Goal: Task Accomplishment & Management: Manage account settings

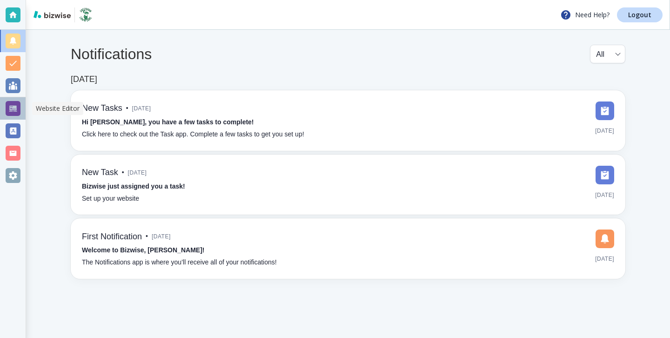
click at [16, 114] on div at bounding box center [13, 108] width 15 height 15
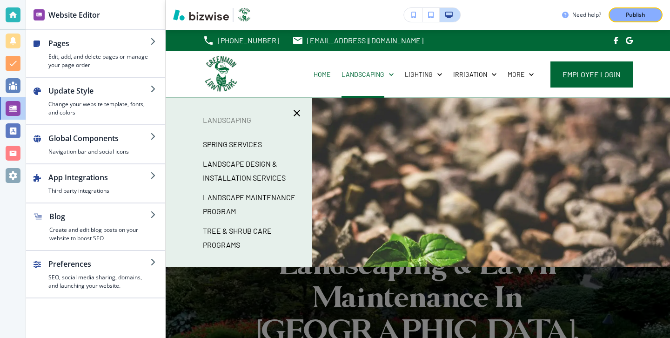
click at [254, 141] on p "SPRING SERVICES" at bounding box center [232, 144] width 59 height 14
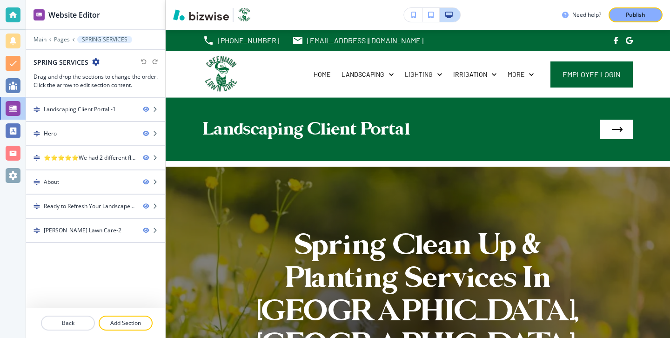
click at [95, 66] on div "SPRING SERVICES" at bounding box center [67, 62] width 66 height 10
click at [95, 65] on icon "button" at bounding box center [95, 61] width 7 height 7
click at [131, 82] on button "Edit Page Settings" at bounding box center [121, 78] width 60 height 17
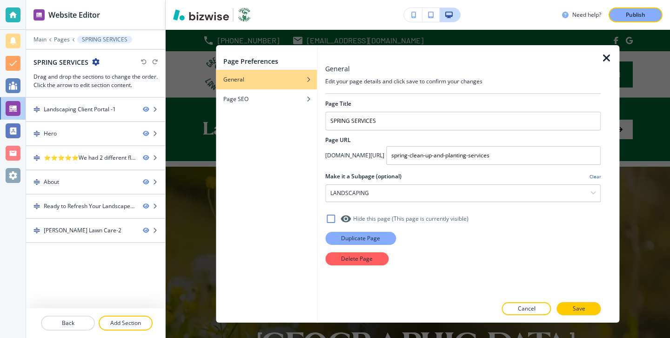
click at [370, 239] on p "Duplicate Page" at bounding box center [360, 238] width 39 height 8
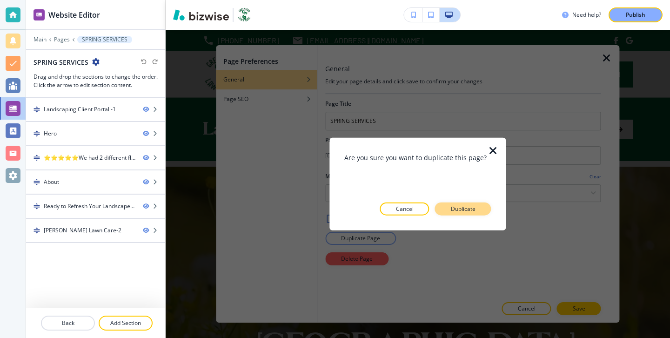
click at [470, 208] on p "Duplicate" at bounding box center [463, 208] width 25 height 8
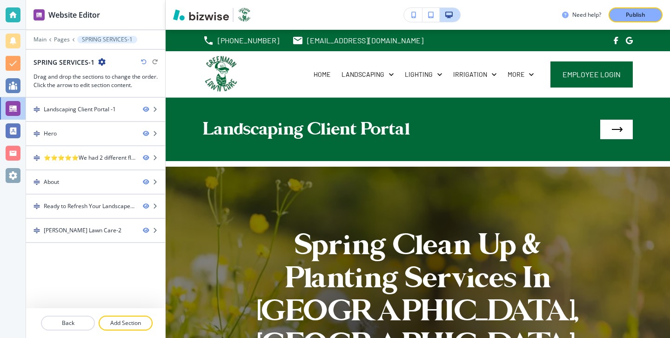
click at [101, 63] on icon "button" at bounding box center [101, 61] width 7 height 7
click at [137, 79] on p "Edit Page Settings" at bounding box center [126, 78] width 47 height 8
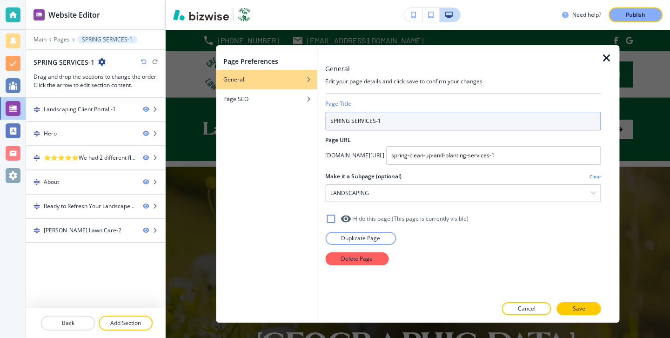
drag, startPoint x: 354, startPoint y: 121, endPoint x: 296, endPoint y: 121, distance: 57.2
click at [296, 121] on div "Page Preferences General Page SEO General Edit your page details and click save…" at bounding box center [417, 183] width 403 height 277
click at [369, 121] on input "SPRING SERVICES-1" at bounding box center [462, 121] width 275 height 19
drag, startPoint x: 353, startPoint y: 121, endPoint x: 294, endPoint y: 121, distance: 59.6
click at [293, 121] on div "Page Preferences General Page SEO General Edit your page details and click save…" at bounding box center [417, 183] width 403 height 277
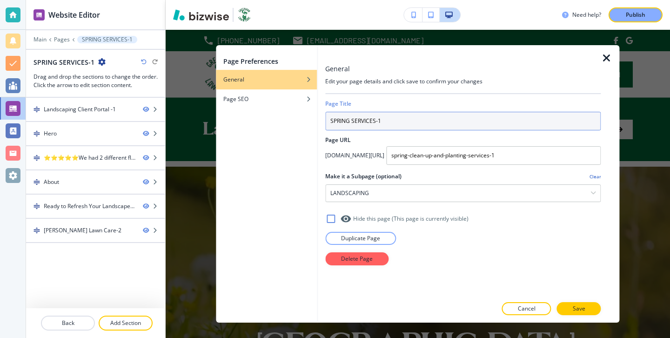
click at [345, 121] on input "SPRING SERVICES-1" at bounding box center [462, 121] width 275 height 19
click at [348, 121] on input "SPRING SERVICES-1" at bounding box center [462, 121] width 275 height 19
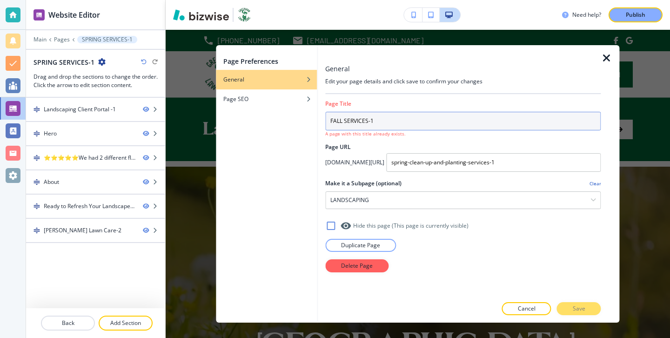
click at [390, 114] on input "FALL SERVICES-1" at bounding box center [462, 121] width 275 height 19
click at [390, 119] on input "FALL SERVICES-1" at bounding box center [462, 121] width 275 height 19
click at [391, 117] on input "FALL SERVICES" at bounding box center [462, 121] width 275 height 19
click at [391, 125] on input "FALL SERVICES" at bounding box center [462, 121] width 275 height 19
type input "FALL SERVICEs"
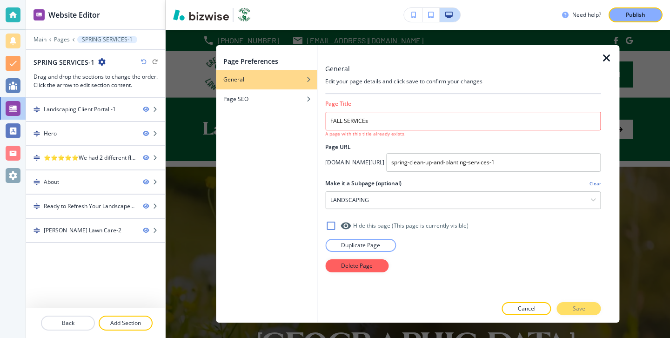
click at [605, 59] on icon "button" at bounding box center [606, 58] width 11 height 11
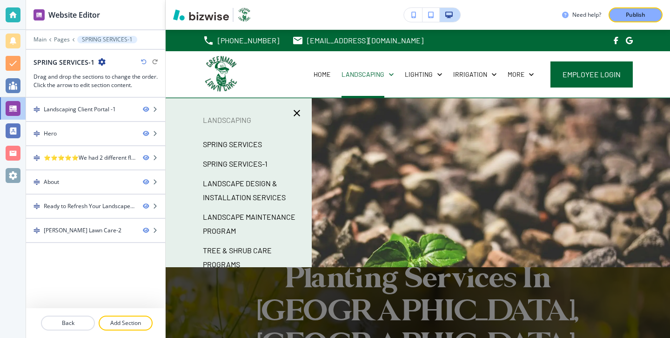
scroll to position [7, 0]
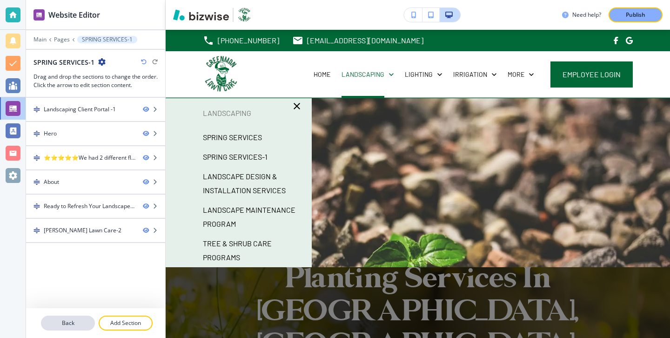
click at [77, 327] on button "Back" at bounding box center [68, 322] width 54 height 15
click at [42, 39] on p "Main" at bounding box center [40, 39] width 13 height 7
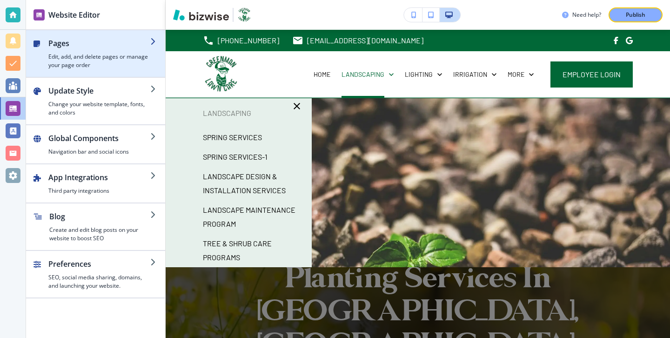
click at [86, 67] on h4 "Edit, add, and delete pages or manage your page order" at bounding box center [99, 61] width 102 height 17
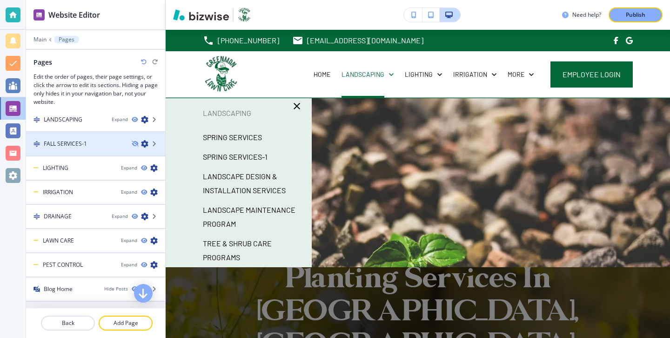
scroll to position [0, 0]
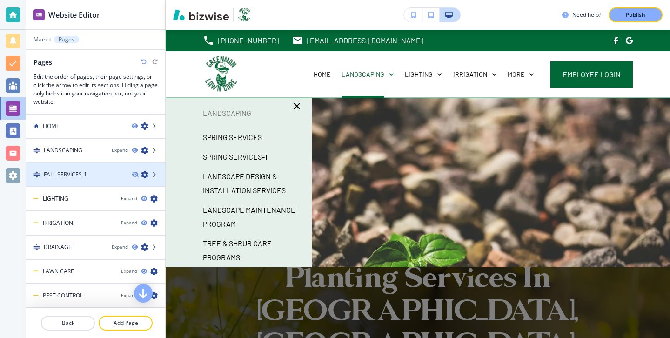
click at [94, 175] on div "FALL SERVICES-1" at bounding box center [75, 174] width 98 height 8
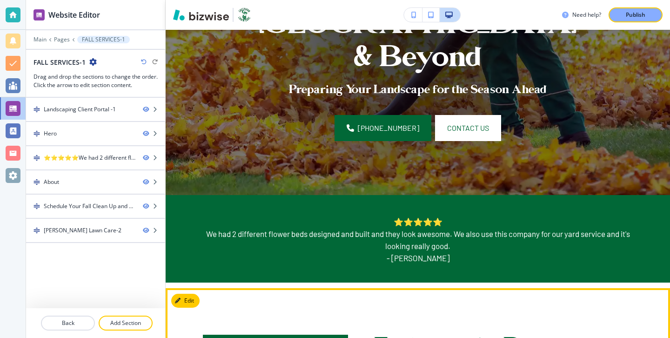
scroll to position [270, 0]
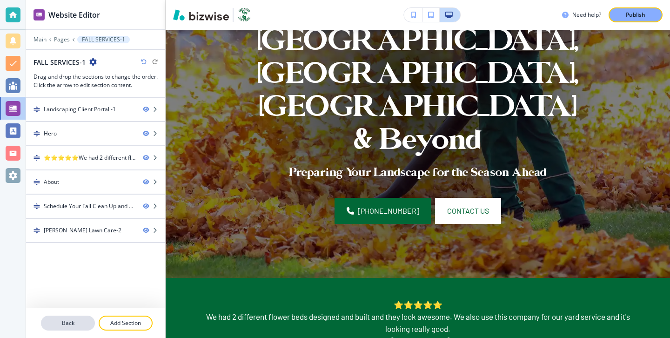
click at [71, 323] on p "Back" at bounding box center [68, 323] width 52 height 8
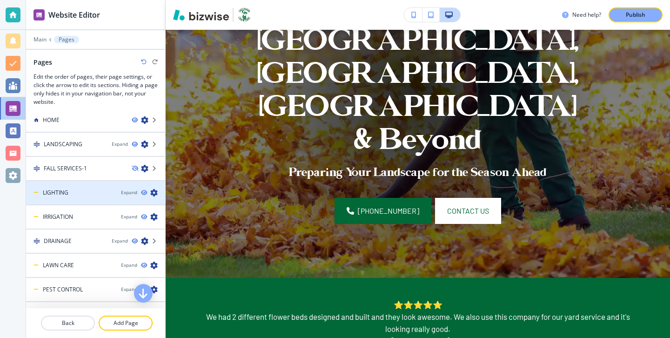
scroll to position [0, 0]
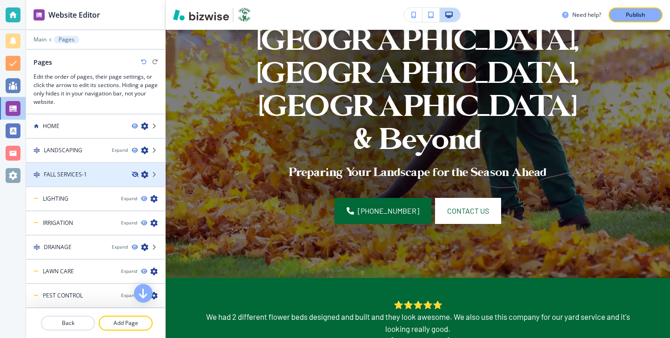
click at [133, 174] on icon "button" at bounding box center [135, 175] width 6 height 6
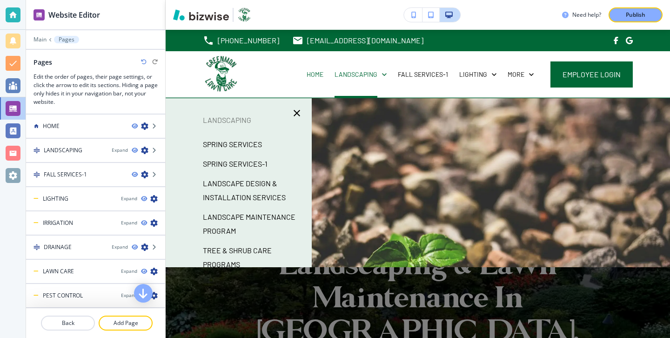
scroll to position [7, 0]
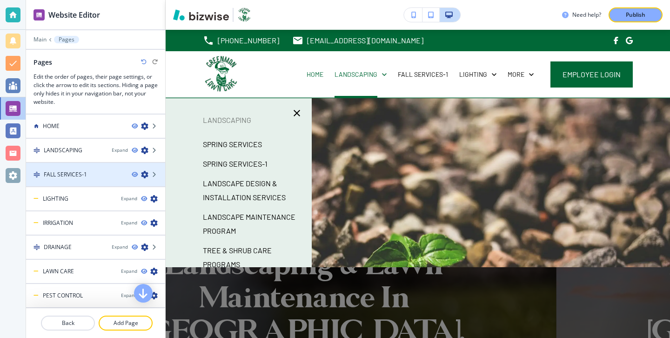
click at [92, 180] on div at bounding box center [95, 182] width 139 height 7
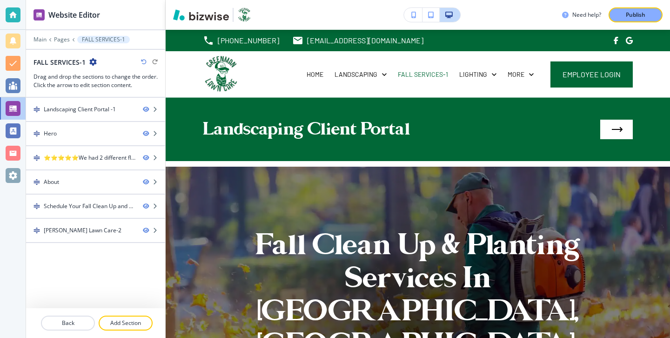
click at [89, 60] on icon "button" at bounding box center [92, 61] width 7 height 7
click at [113, 80] on p "Edit Page Settings" at bounding box center [117, 78] width 47 height 8
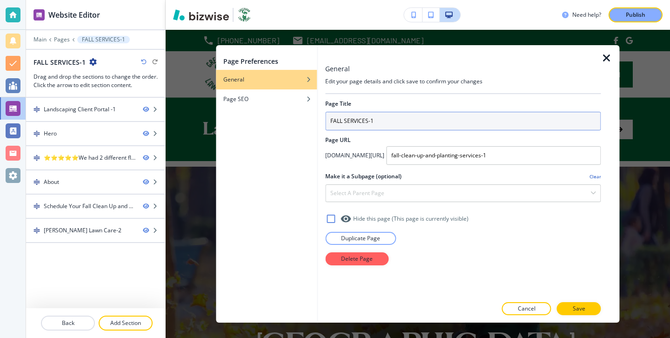
click at [411, 125] on input "FALL SERVICES-1" at bounding box center [462, 121] width 275 height 19
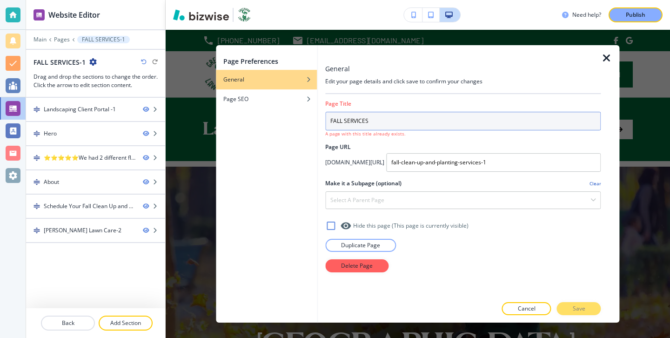
click at [345, 123] on input "FALL SERVICES" at bounding box center [462, 121] width 275 height 19
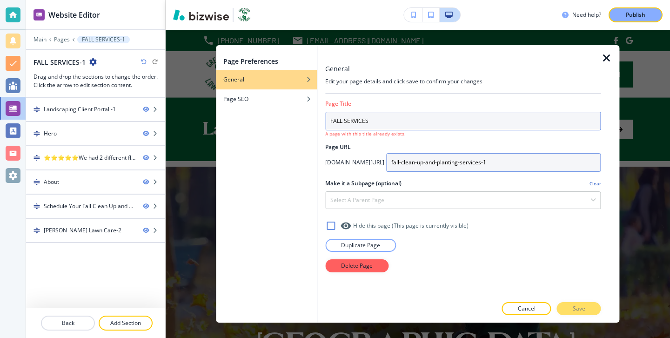
type input "FALL SERVICES"
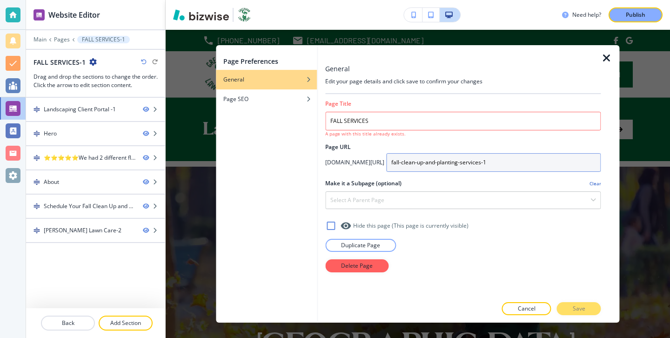
click at [495, 166] on input "fall-clean-up-and-planting-services-1" at bounding box center [493, 162] width 214 height 19
type input "fall-clean-up-and-planting-services-1"
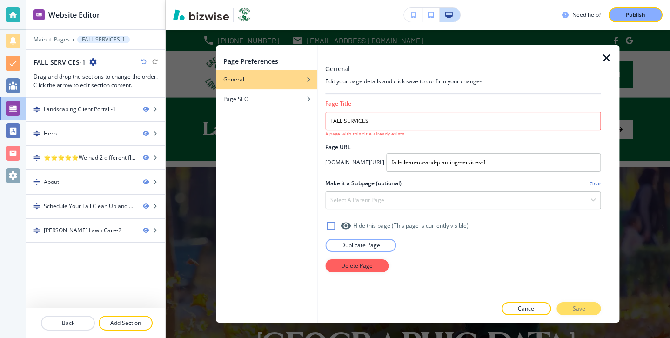
click at [608, 54] on icon "button" at bounding box center [606, 58] width 11 height 11
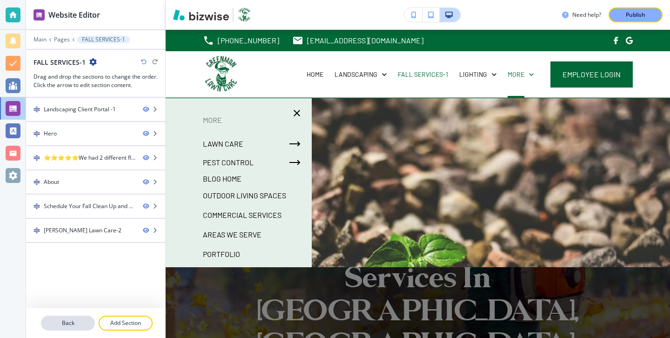
click at [80, 317] on button "Back" at bounding box center [68, 322] width 54 height 15
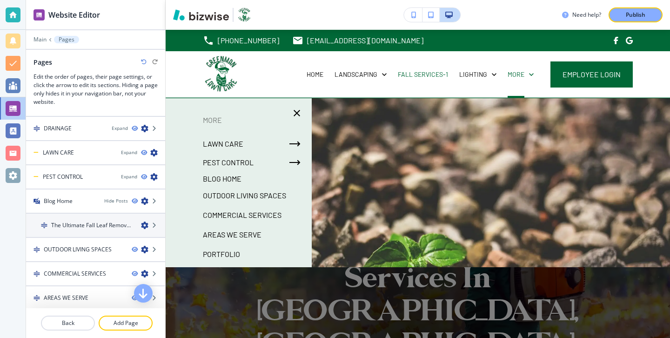
scroll to position [139, 0]
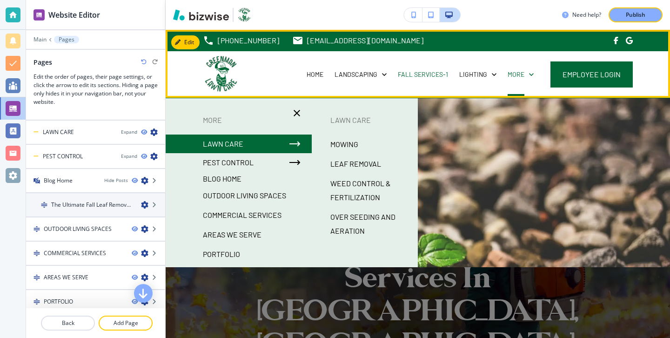
click at [362, 79] on div "LANDSCAPING" at bounding box center [360, 74] width 63 height 47
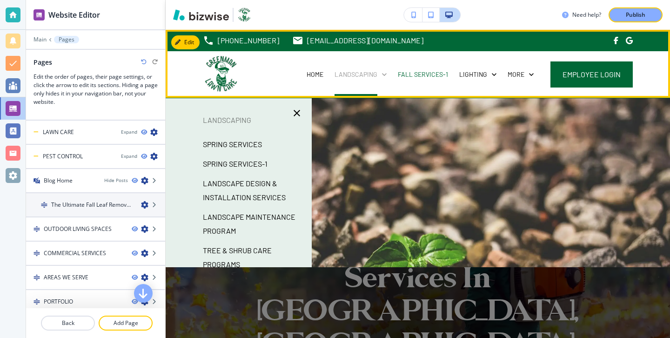
click at [356, 71] on p "LANDSCAPING" at bounding box center [356, 74] width 43 height 9
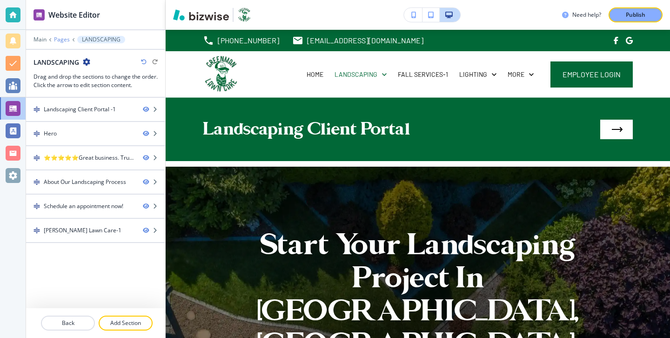
click at [63, 40] on p "Pages" at bounding box center [62, 39] width 16 height 7
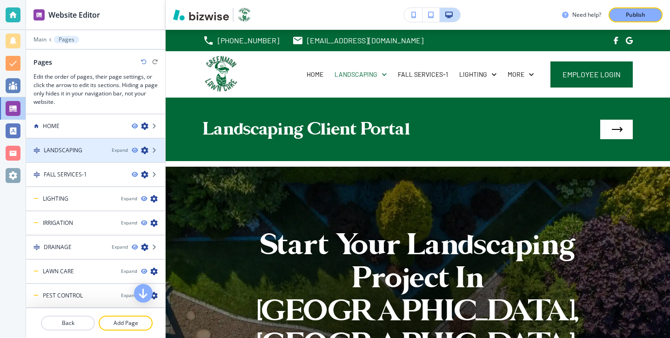
click at [106, 154] on div "LANDSCAPING Expand" at bounding box center [95, 150] width 139 height 8
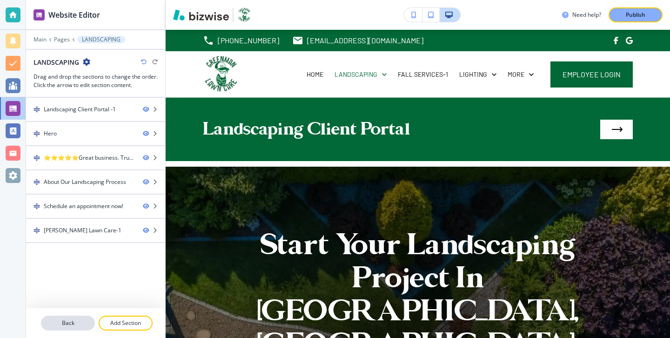
click at [74, 320] on p "Back" at bounding box center [68, 323] width 52 height 8
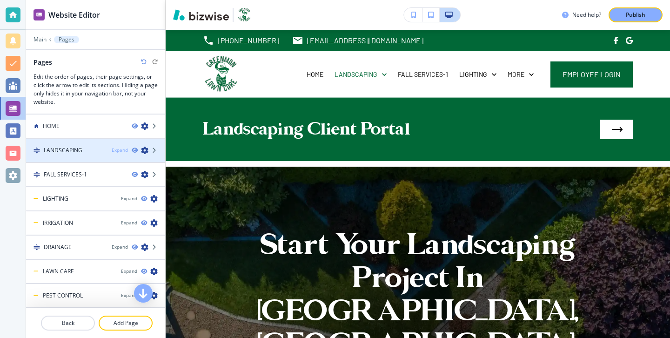
click at [121, 148] on div "Expand" at bounding box center [120, 150] width 16 height 7
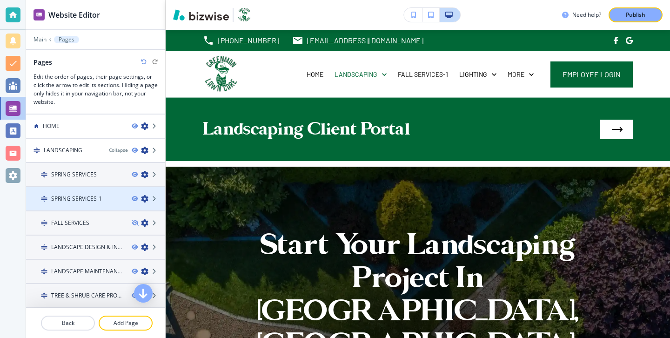
scroll to position [11, 0]
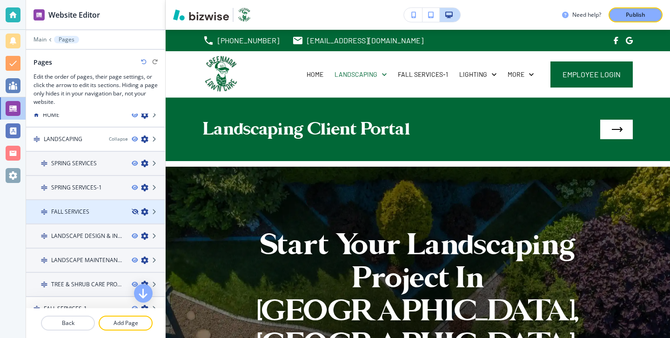
click at [136, 210] on icon "button" at bounding box center [135, 212] width 6 height 6
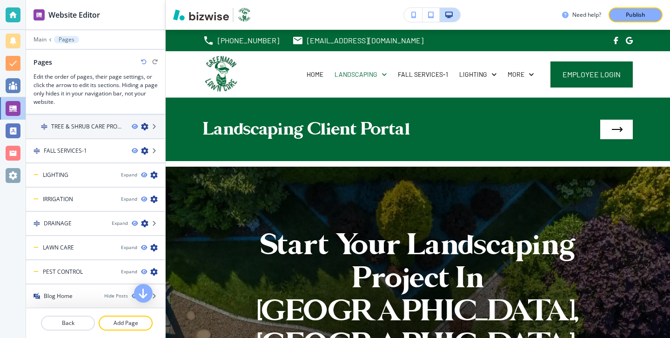
scroll to position [169, 0]
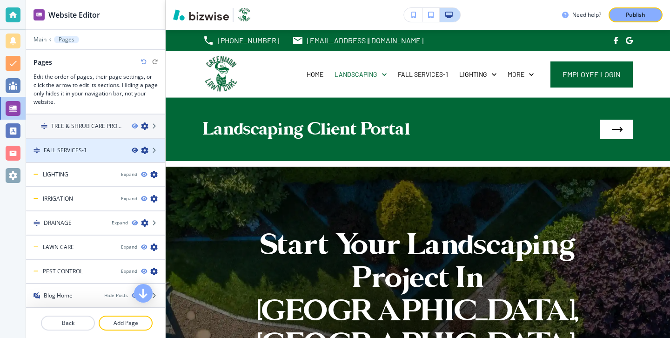
click at [135, 152] on icon "button" at bounding box center [135, 150] width 6 height 6
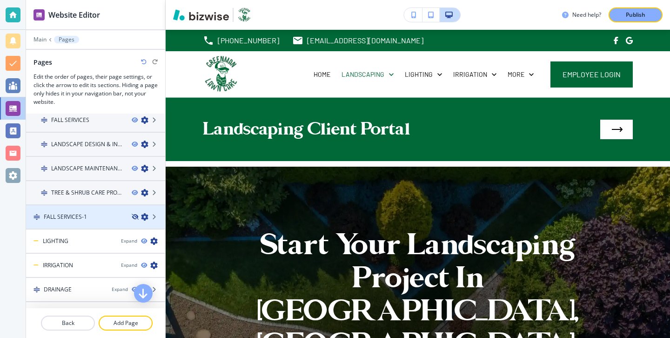
scroll to position [0, 0]
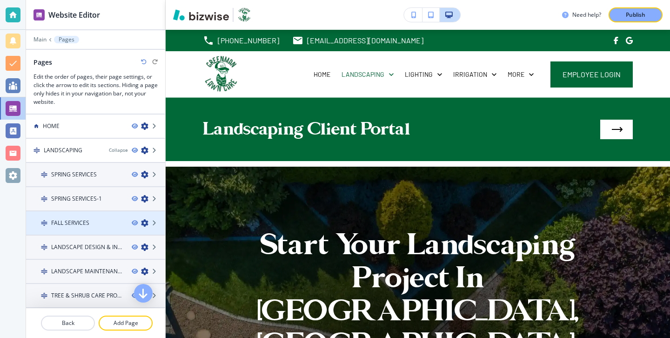
click at [92, 217] on div at bounding box center [95, 214] width 139 height 7
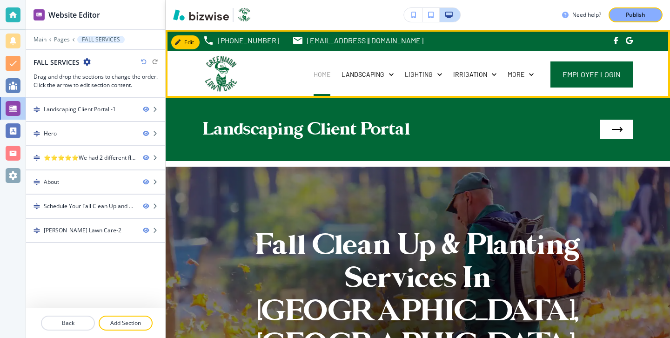
click at [318, 73] on p "HOME" at bounding box center [322, 74] width 17 height 9
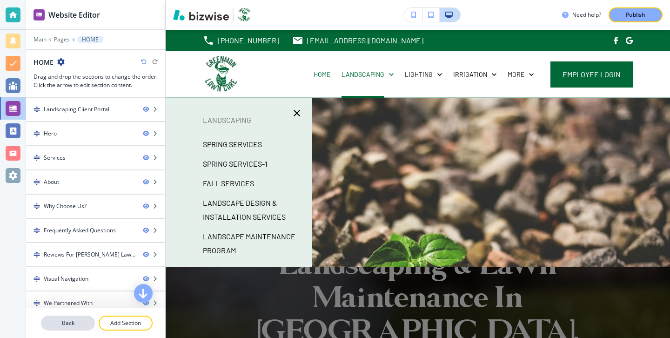
click at [92, 322] on p "Back" at bounding box center [68, 323] width 52 height 8
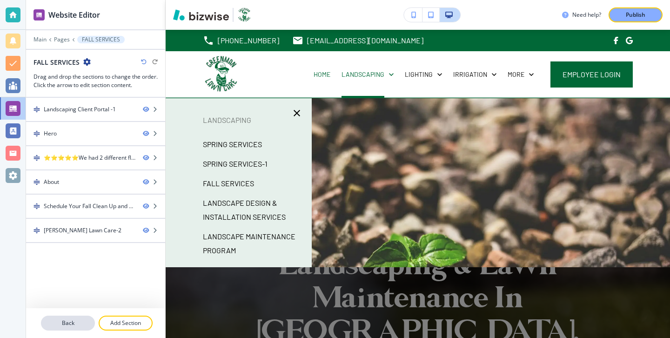
click at [80, 320] on p "Back" at bounding box center [68, 323] width 52 height 8
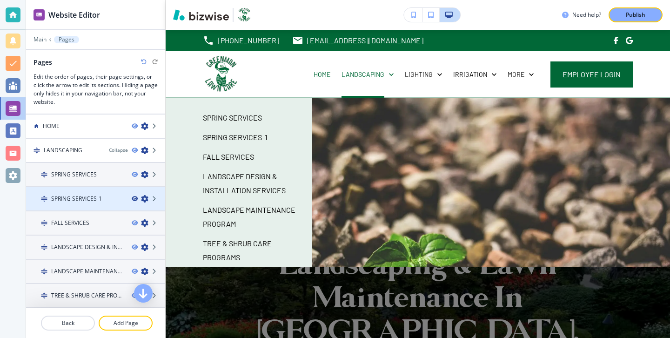
click at [135, 198] on icon "button" at bounding box center [135, 199] width 6 height 6
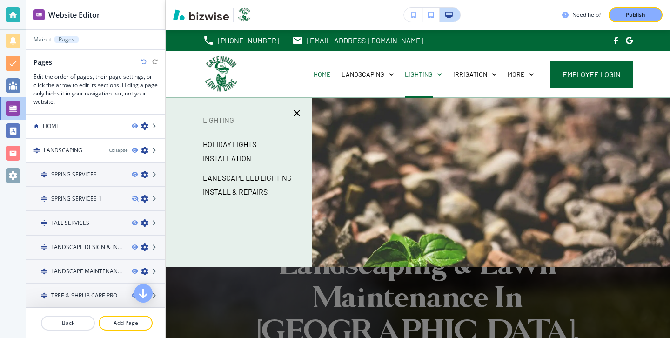
click at [254, 146] on p "HOLIDAY LIGHTS INSTALLATION" at bounding box center [253, 151] width 101 height 28
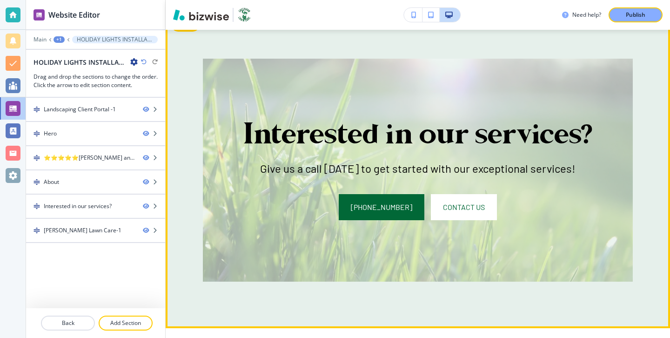
scroll to position [976, 0]
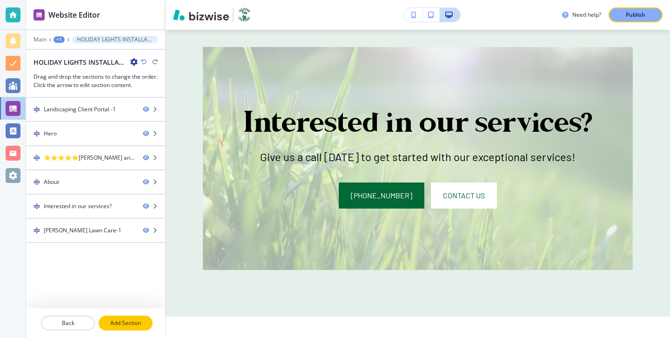
click at [135, 321] on p "Add Section" at bounding box center [126, 323] width 52 height 8
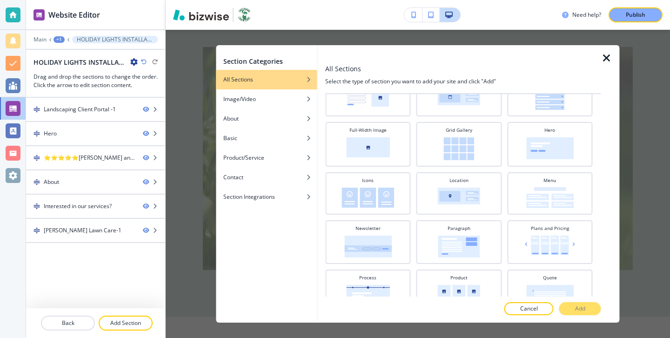
scroll to position [197, 0]
click at [452, 134] on div "Grid Gallery" at bounding box center [459, 142] width 76 height 34
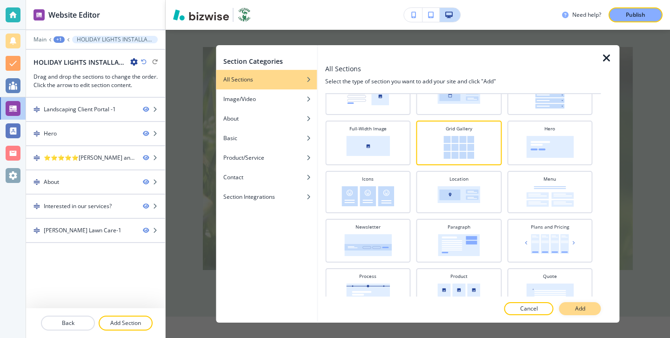
click at [577, 305] on p "Add" at bounding box center [580, 308] width 10 height 8
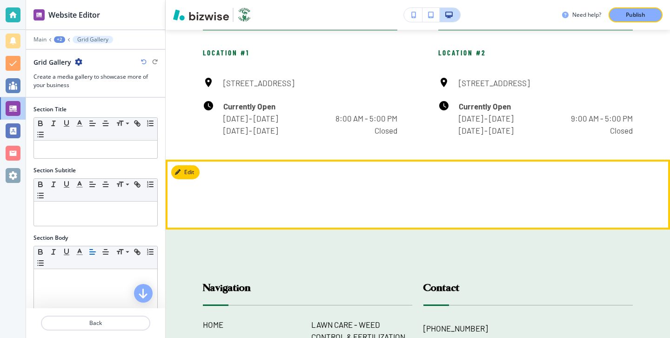
scroll to position [1579, 0]
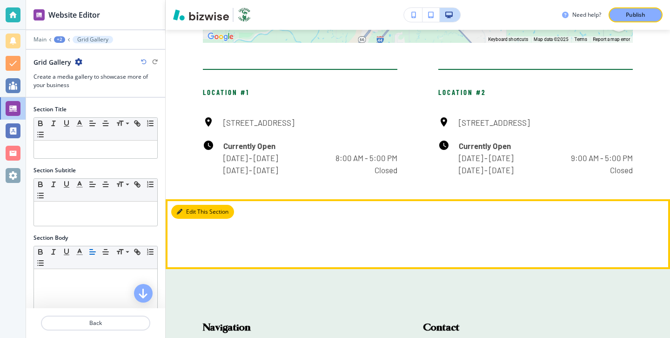
click at [192, 219] on button "Edit This Section" at bounding box center [202, 212] width 63 height 14
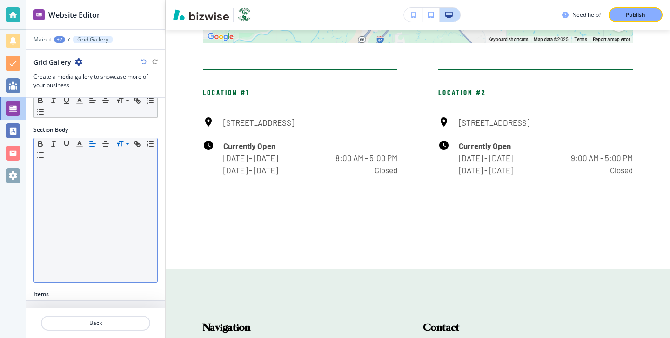
scroll to position [189, 0]
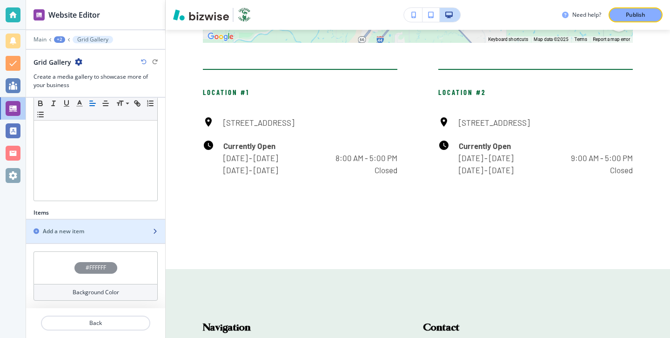
click at [112, 232] on div "Add a new item" at bounding box center [85, 231] width 119 height 8
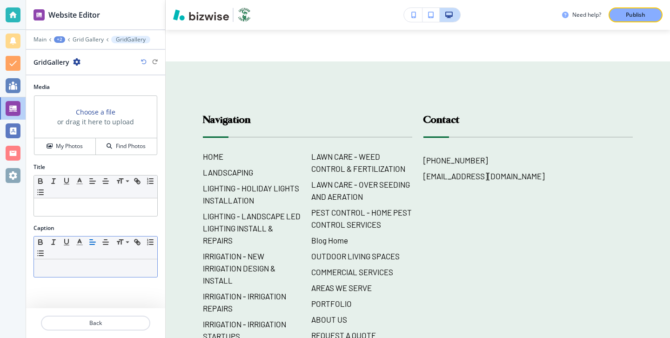
scroll to position [1830, 0]
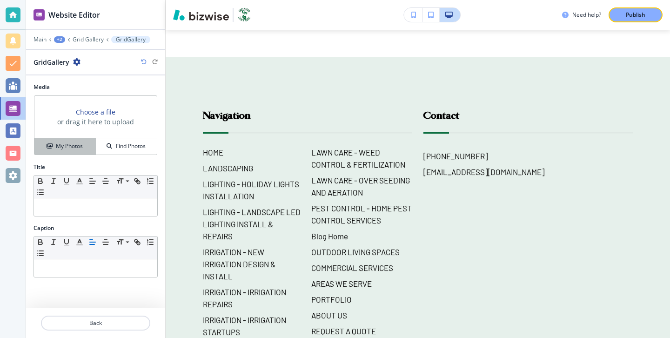
click at [73, 147] on h4 "My Photos" at bounding box center [69, 146] width 27 height 8
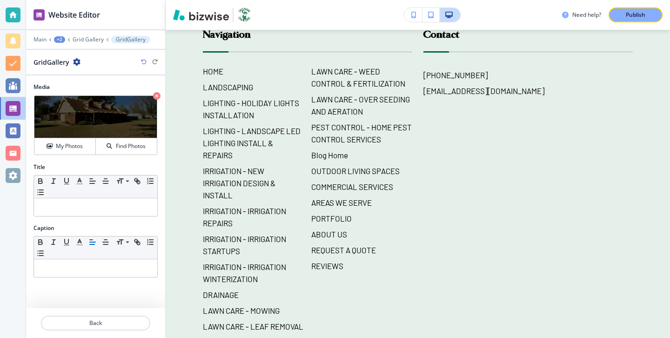
scroll to position [1911, 0]
click at [102, 325] on p "Back" at bounding box center [95, 323] width 107 height 8
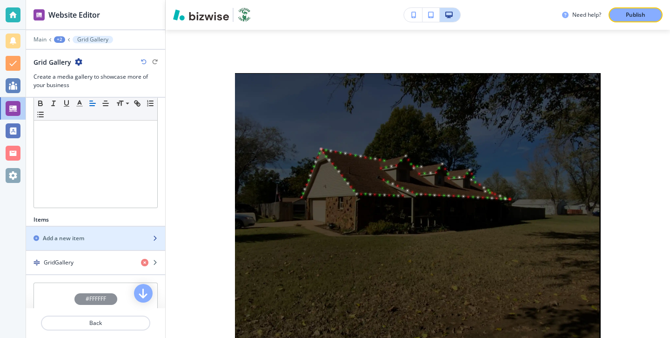
scroll to position [214, 0]
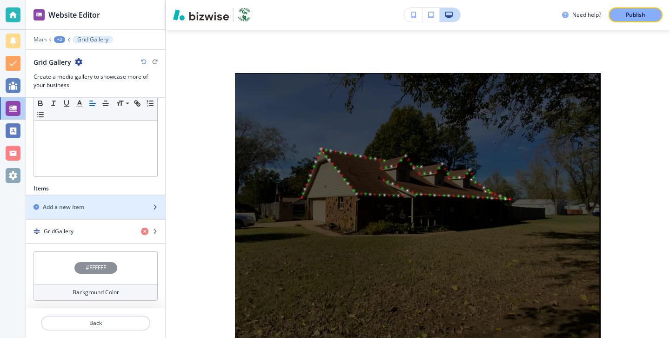
click at [94, 211] on div "button" at bounding box center [95, 214] width 139 height 7
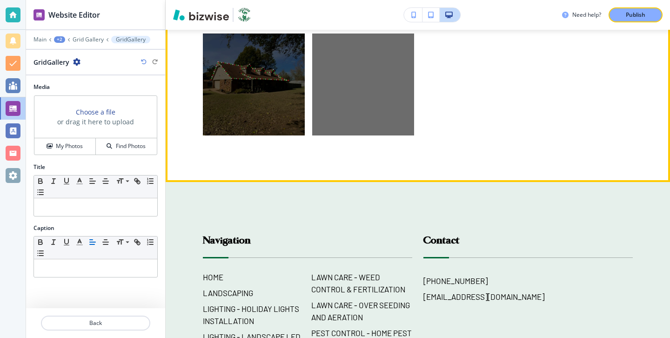
scroll to position [1772, 0]
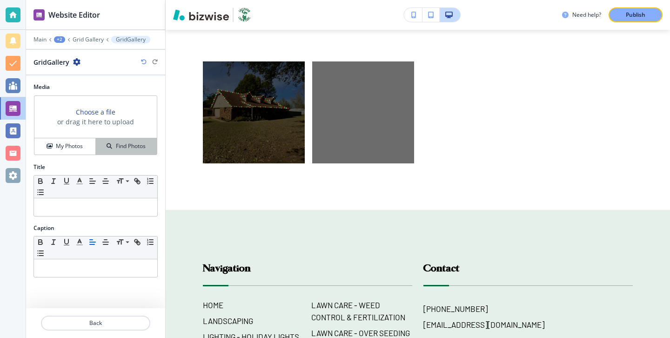
click at [111, 145] on icon "button" at bounding box center [110, 146] width 6 height 6
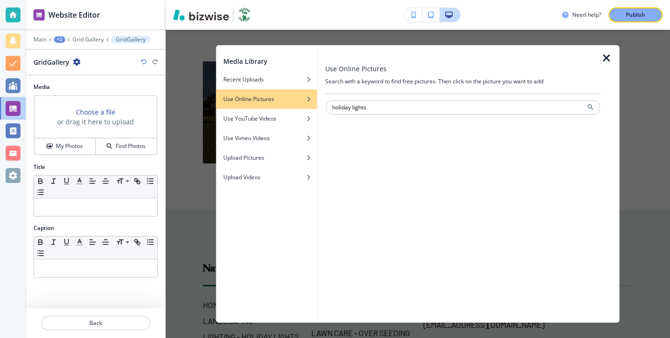
type input "holiday lights"
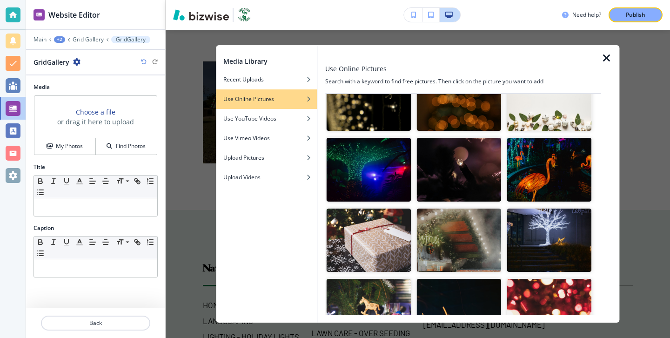
scroll to position [1072, 0]
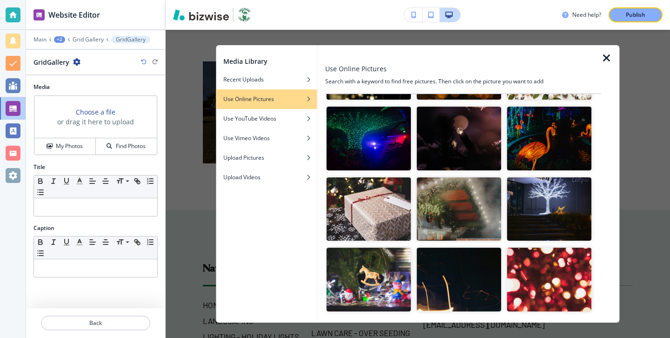
click at [395, 149] on img "button" at bounding box center [368, 139] width 85 height 64
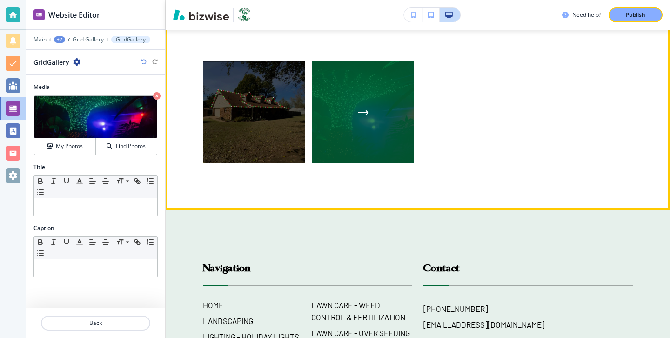
click at [380, 146] on div "button" at bounding box center [363, 112] width 102 height 102
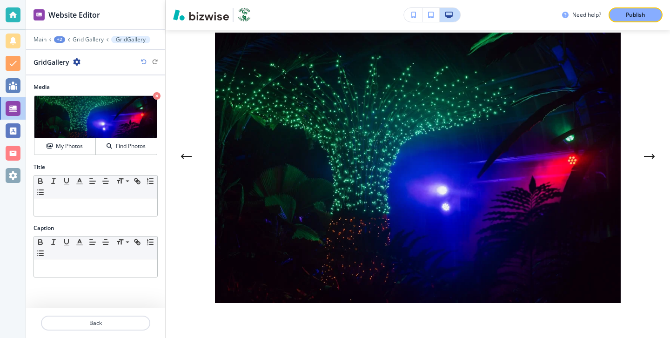
scroll to position [48, 0]
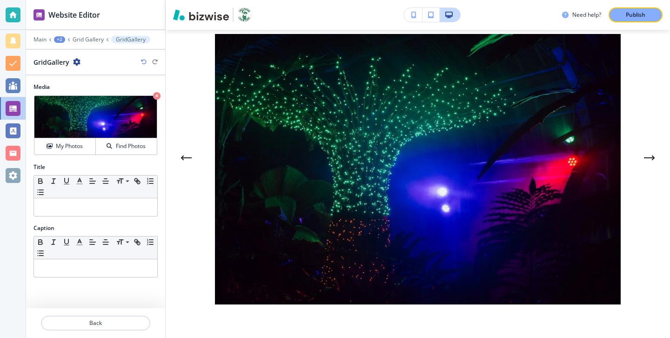
click at [650, 186] on div at bounding box center [418, 184] width 504 height 308
click at [642, 84] on div at bounding box center [418, 184] width 504 height 308
click at [187, 227] on div at bounding box center [418, 184] width 504 height 308
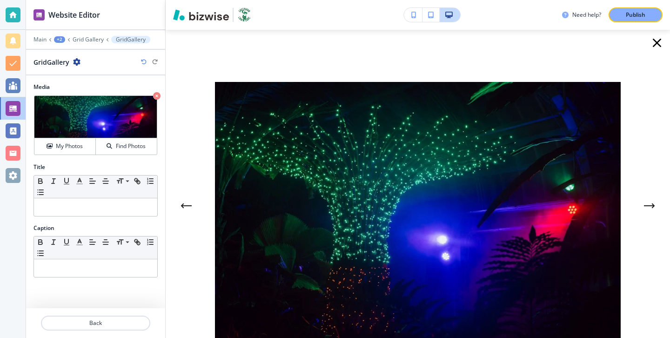
click at [659, 47] on icon "button" at bounding box center [657, 42] width 15 height 15
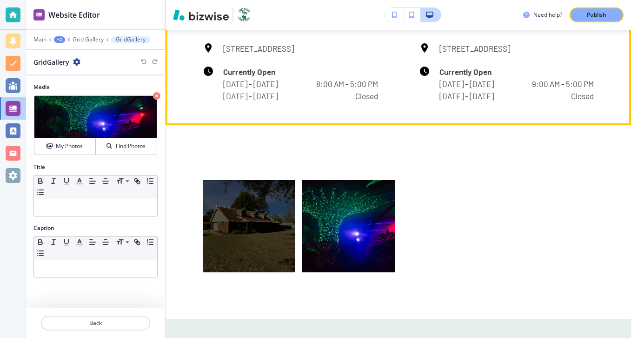
scroll to position [1725, 0]
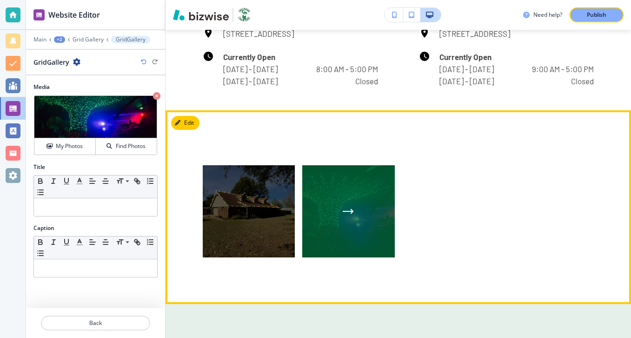
click at [342, 199] on div "button" at bounding box center [348, 211] width 92 height 92
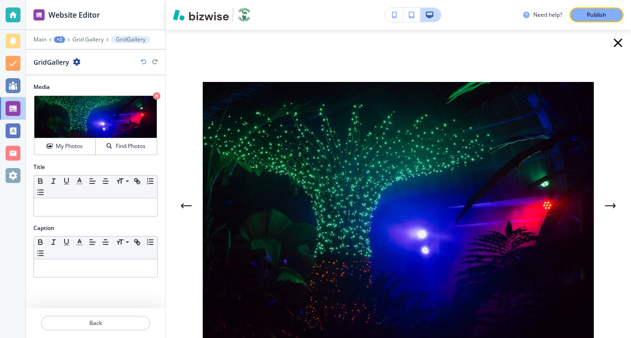
click at [615, 43] on icon "button" at bounding box center [618, 42] width 15 height 15
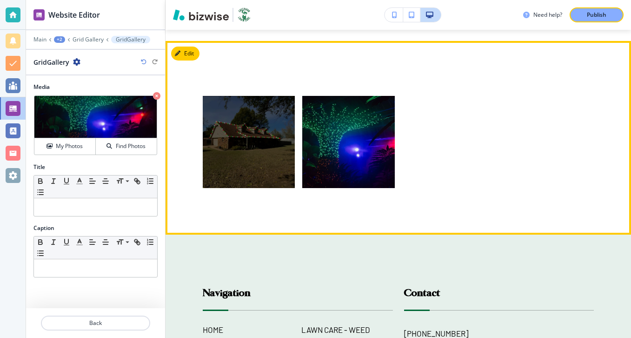
scroll to position [1809, 0]
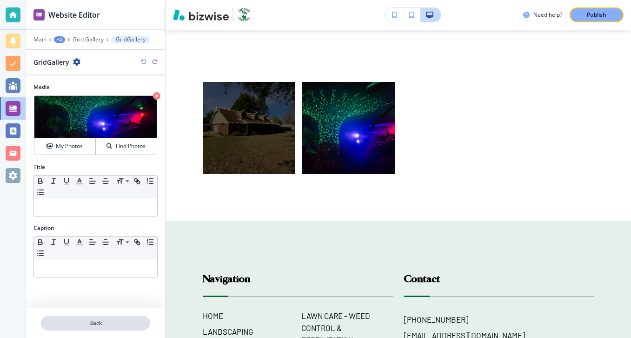
click at [128, 318] on button "Back" at bounding box center [95, 322] width 109 height 15
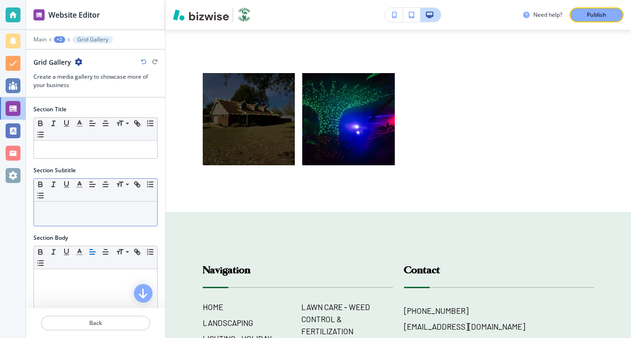
scroll to position [238, 0]
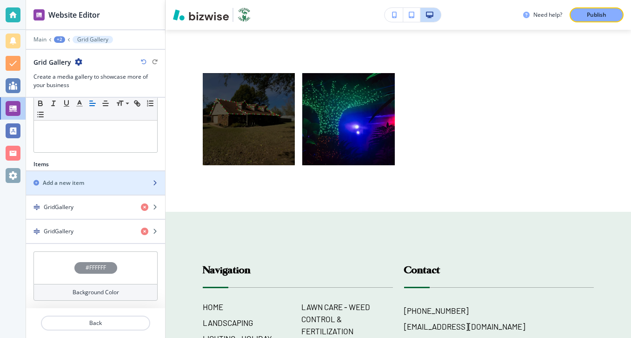
click at [122, 186] on div "Add a new item" at bounding box center [85, 183] width 119 height 8
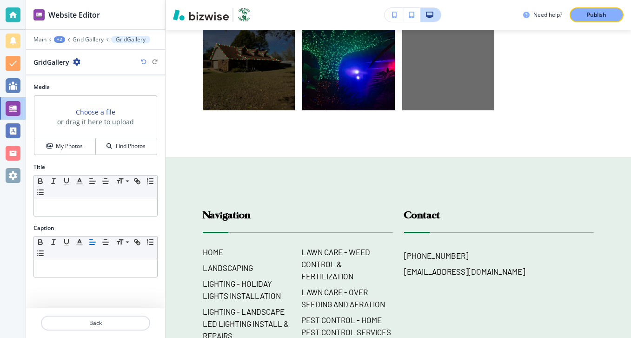
scroll to position [1872, 0]
click at [73, 142] on h4 "My Photos" at bounding box center [69, 146] width 27 height 8
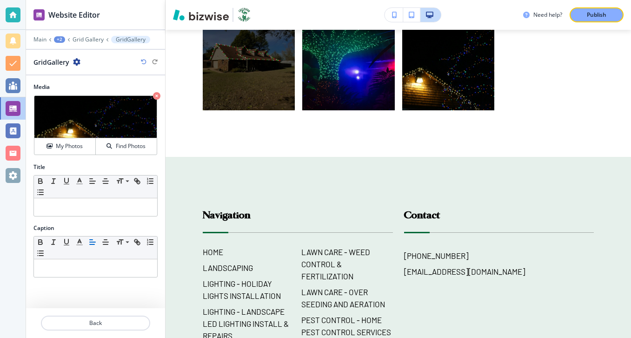
click at [110, 314] on div at bounding box center [95, 311] width 139 height 7
click at [110, 326] on p "Back" at bounding box center [95, 323] width 107 height 8
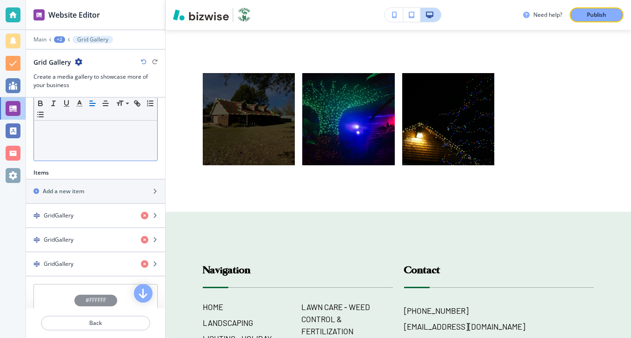
scroll to position [262, 0]
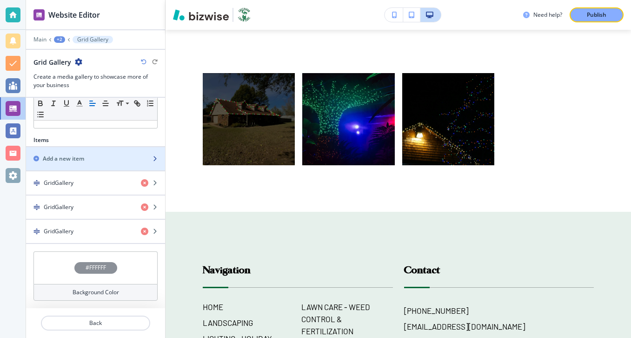
click at [102, 167] on div "button" at bounding box center [95, 166] width 139 height 7
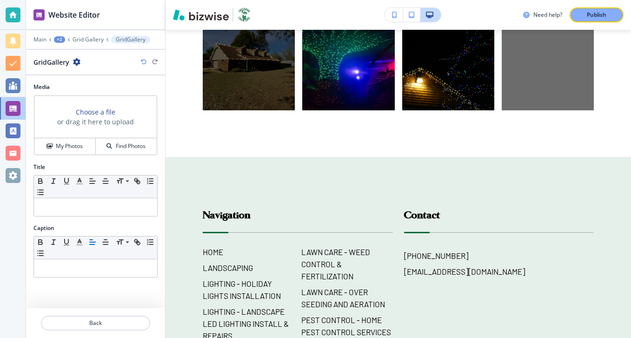
scroll to position [1872, 0]
click at [78, 149] on h4 "My Photos" at bounding box center [69, 146] width 27 height 8
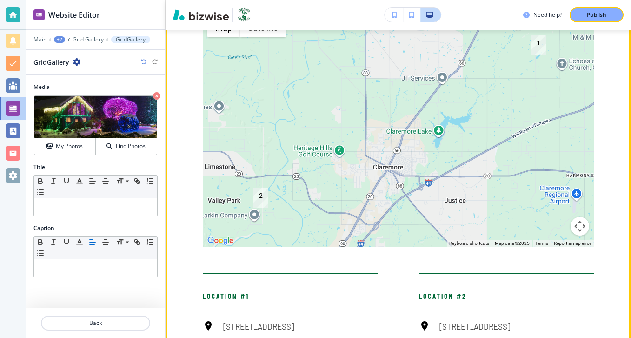
scroll to position [1420, 0]
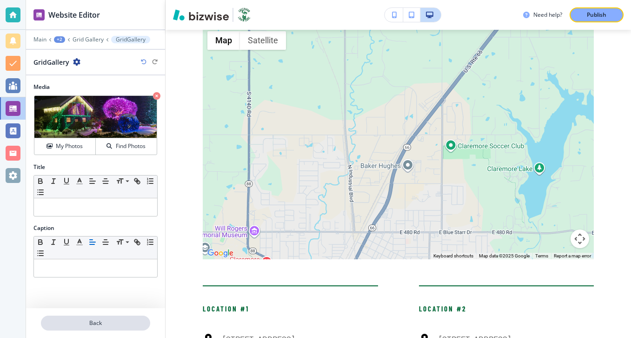
click at [130, 321] on p "Back" at bounding box center [95, 323] width 107 height 8
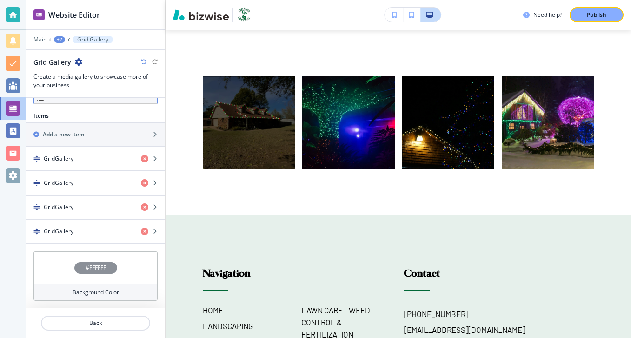
scroll to position [1817, 0]
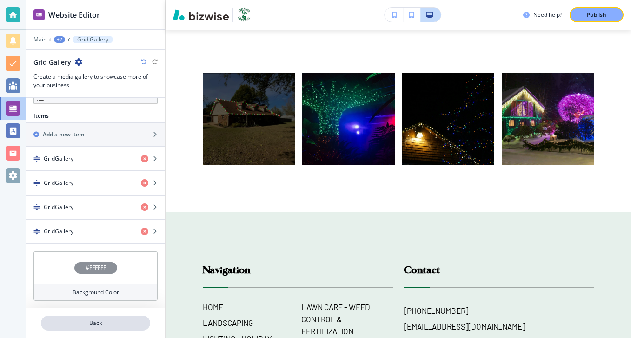
click at [105, 321] on p "Back" at bounding box center [95, 323] width 107 height 8
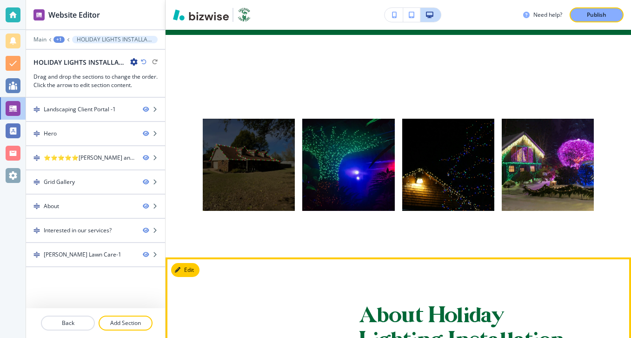
scroll to position [561, 0]
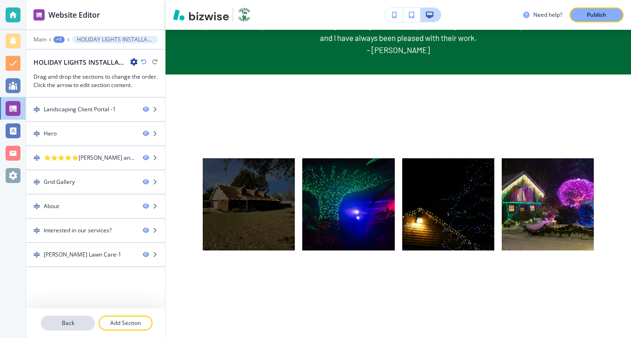
click at [90, 319] on p "Back" at bounding box center [68, 323] width 52 height 8
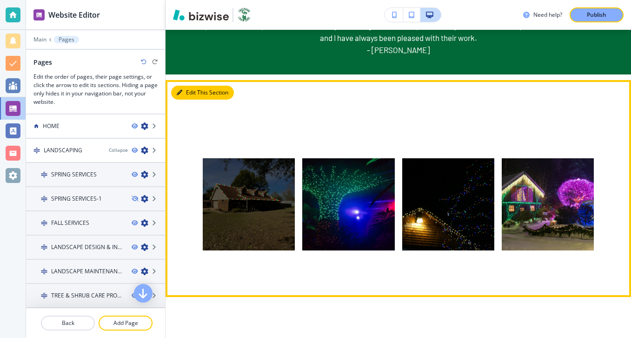
click at [194, 96] on button "Edit This Section" at bounding box center [202, 93] width 63 height 14
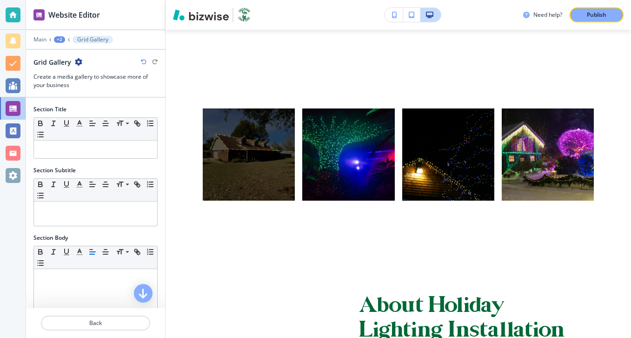
scroll to position [286, 0]
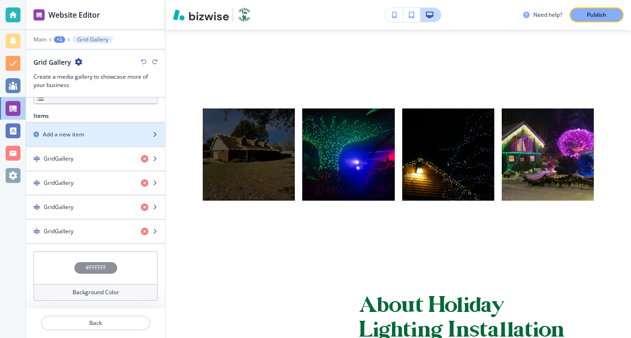
click at [130, 134] on div "Add a new item" at bounding box center [85, 134] width 119 height 8
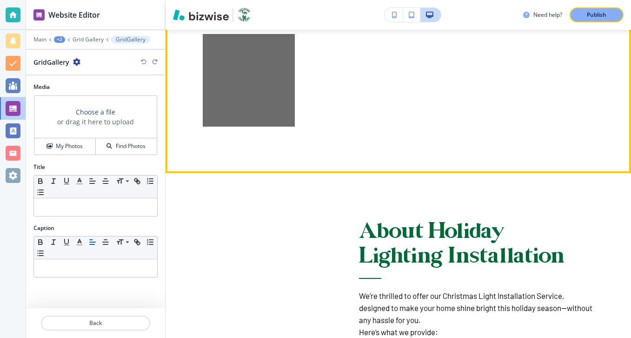
scroll to position [789, 0]
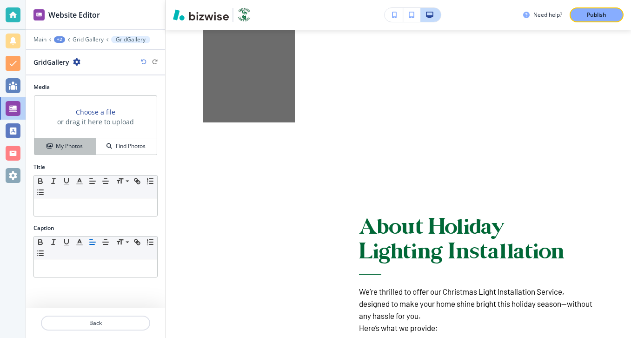
click at [76, 147] on h4 "My Photos" at bounding box center [69, 146] width 27 height 8
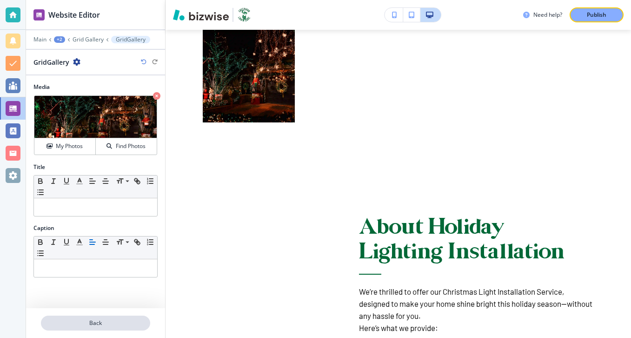
click at [81, 324] on p "Back" at bounding box center [95, 323] width 107 height 8
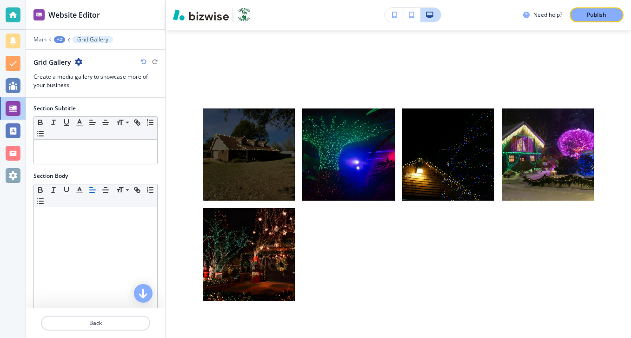
scroll to position [310, 0]
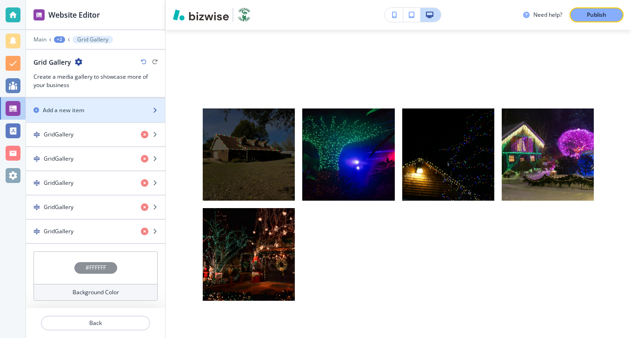
click at [134, 113] on div "Add a new item" at bounding box center [85, 110] width 119 height 8
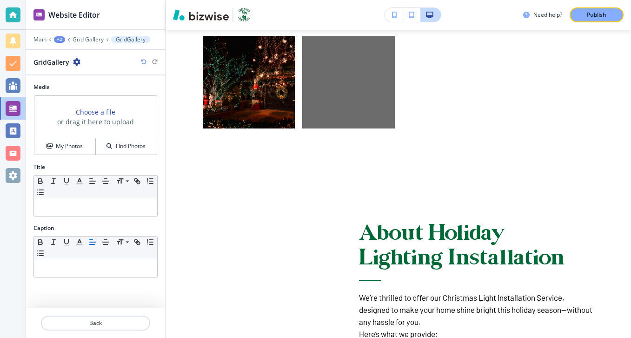
scroll to position [789, 0]
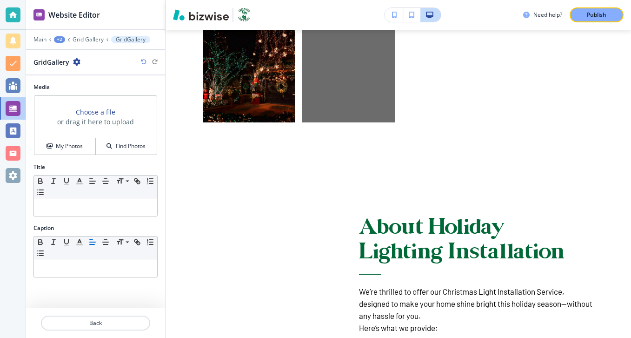
click at [75, 158] on div "Media Choose a file or drag it here to upload My Photos Find Photos" at bounding box center [95, 123] width 139 height 80
click at [75, 154] on button "My Photos" at bounding box center [64, 146] width 61 height 16
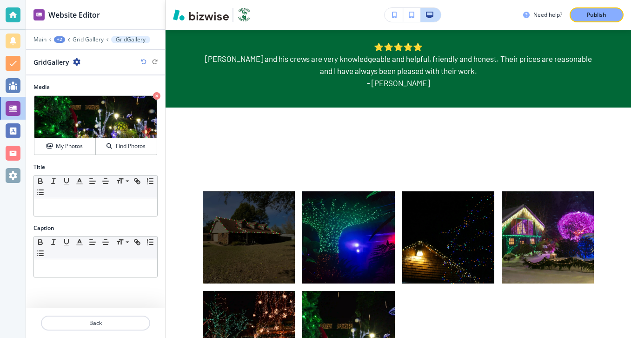
scroll to position [546, 0]
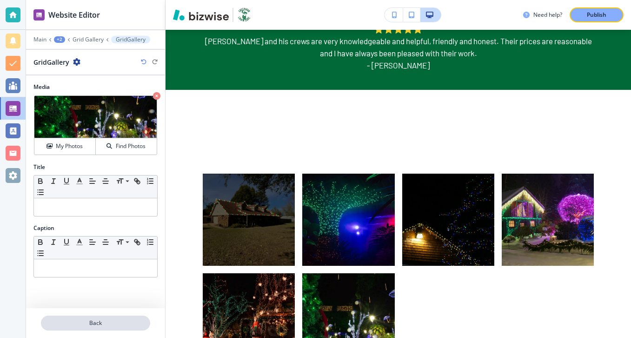
click at [79, 323] on p "Back" at bounding box center [95, 323] width 107 height 8
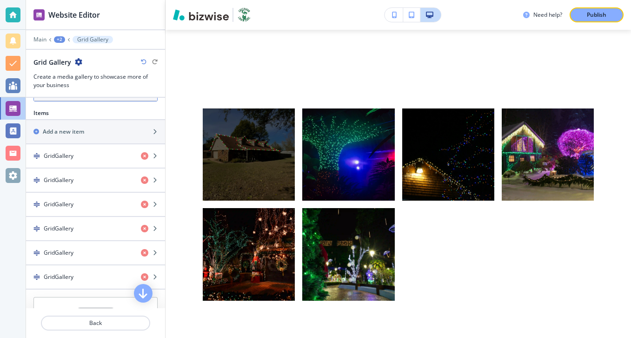
scroll to position [317, 0]
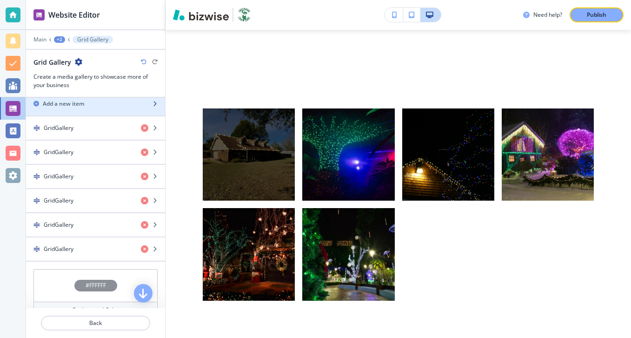
click at [115, 111] on div "button" at bounding box center [95, 111] width 139 height 7
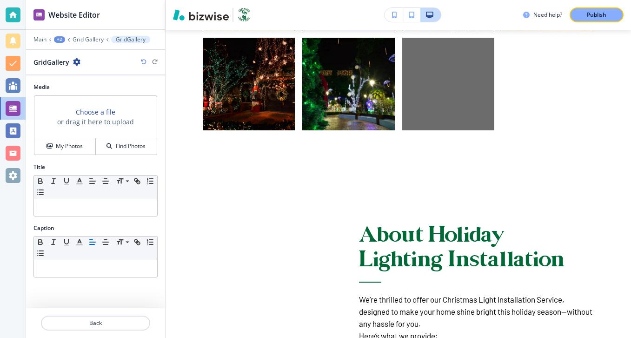
scroll to position [789, 0]
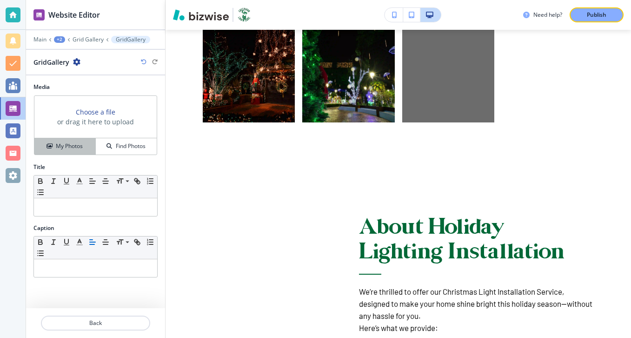
click at [73, 148] on h4 "My Photos" at bounding box center [69, 146] width 27 height 8
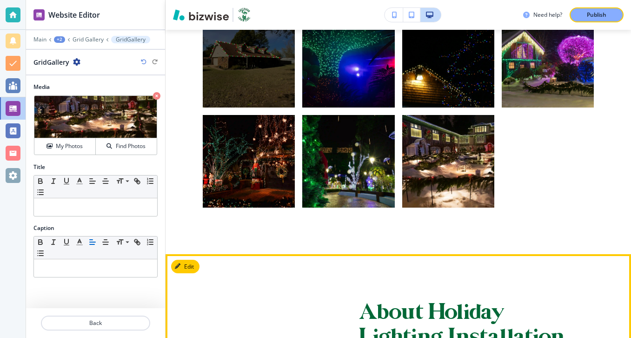
scroll to position [639, 0]
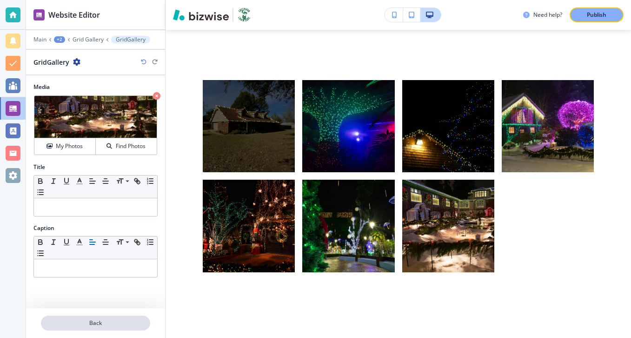
click at [81, 319] on p "Back" at bounding box center [95, 323] width 107 height 8
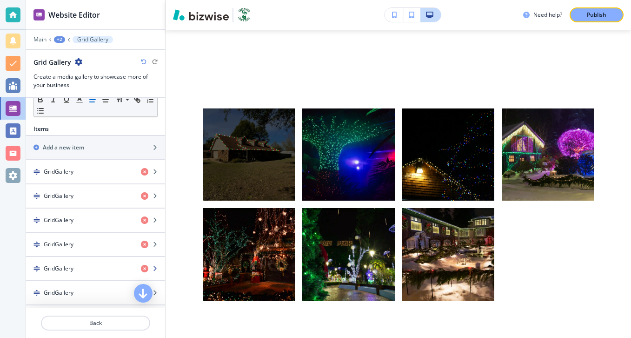
scroll to position [270, 0]
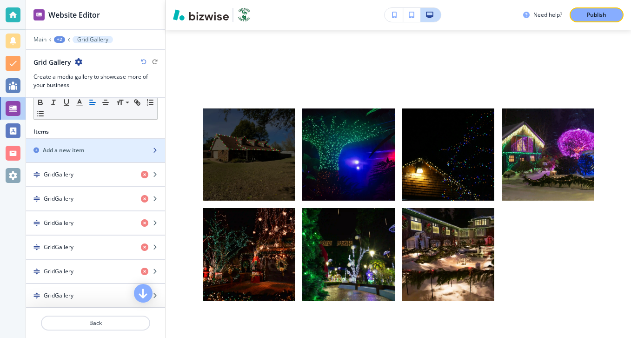
click at [89, 161] on div "button" at bounding box center [95, 157] width 139 height 7
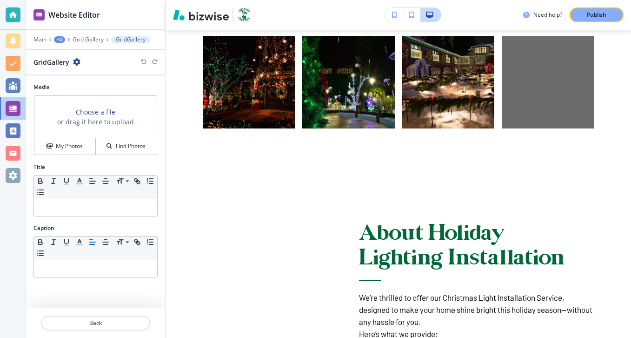
scroll to position [789, 0]
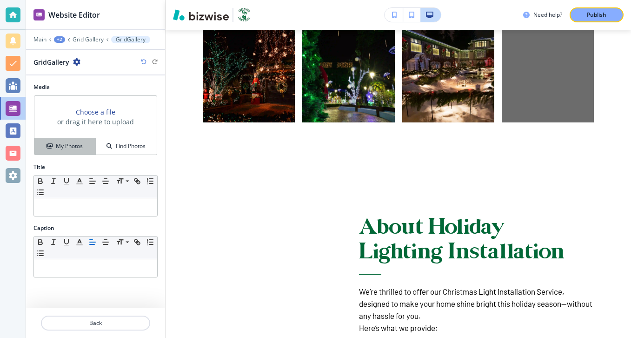
click at [82, 152] on button "My Photos" at bounding box center [64, 146] width 61 height 16
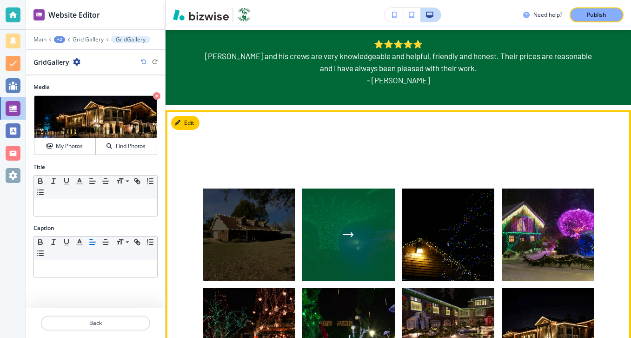
scroll to position [531, 0]
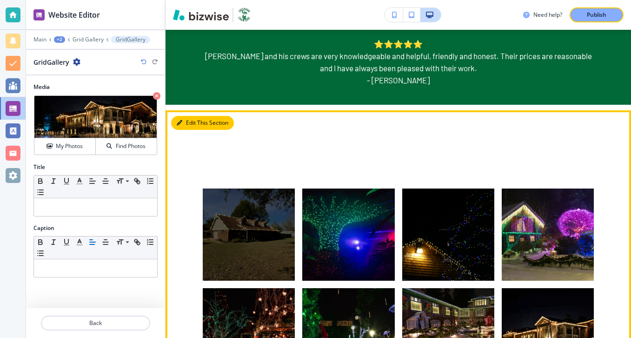
click at [192, 127] on button "Edit This Section" at bounding box center [202, 123] width 63 height 14
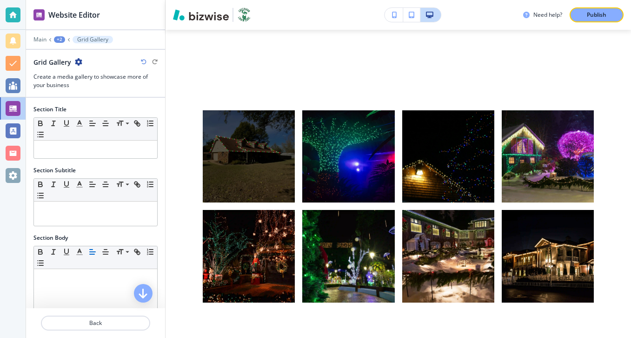
scroll to position [611, 0]
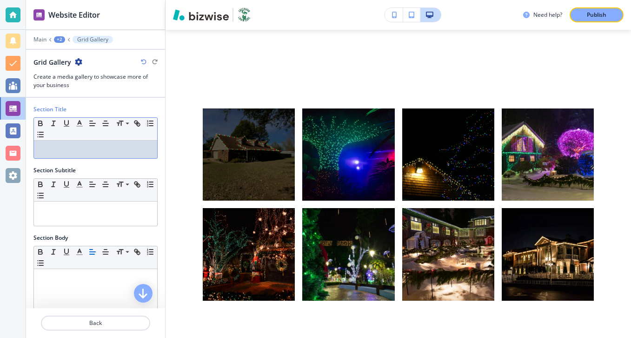
click at [85, 153] on p at bounding box center [96, 149] width 114 height 8
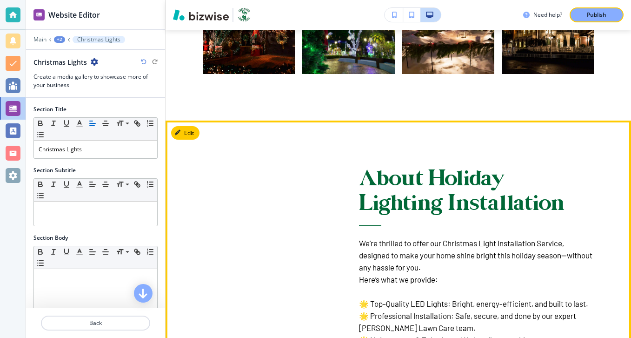
scroll to position [901, 0]
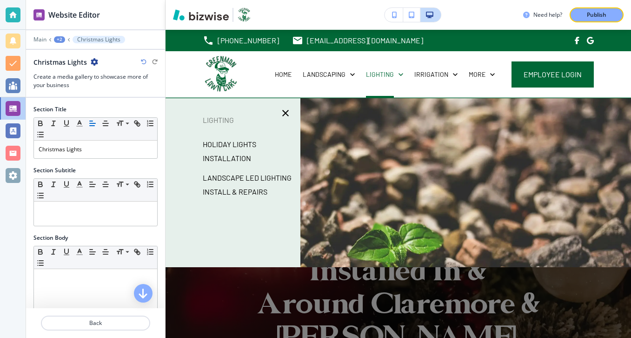
click at [232, 143] on p "HOLIDAY LIGHTS INSTALLATION" at bounding box center [248, 151] width 90 height 28
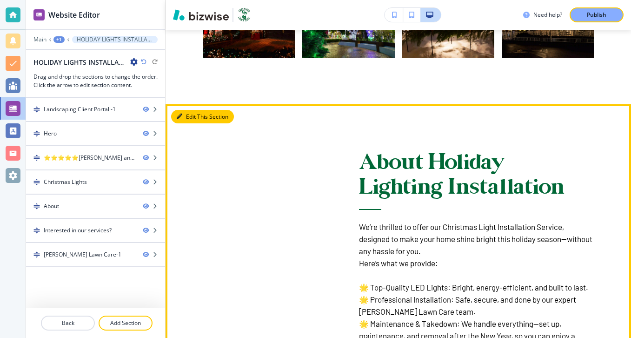
click at [195, 112] on button "Edit This Section" at bounding box center [202, 117] width 63 height 14
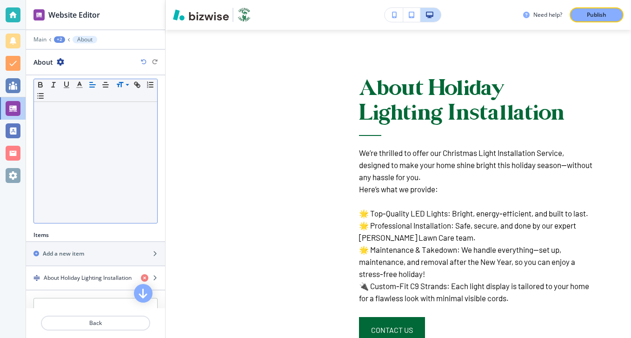
scroll to position [191, 0]
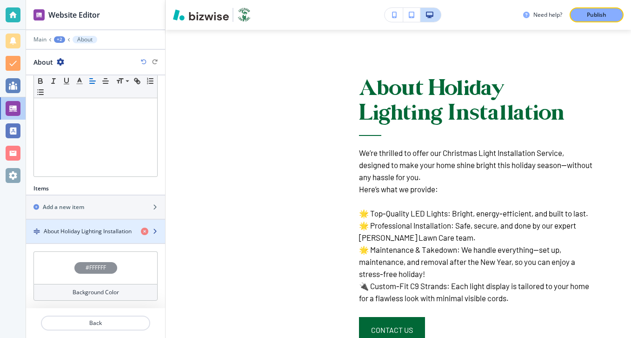
click at [107, 230] on h4 "About Holiday Lighting Installation" at bounding box center [88, 231] width 88 height 8
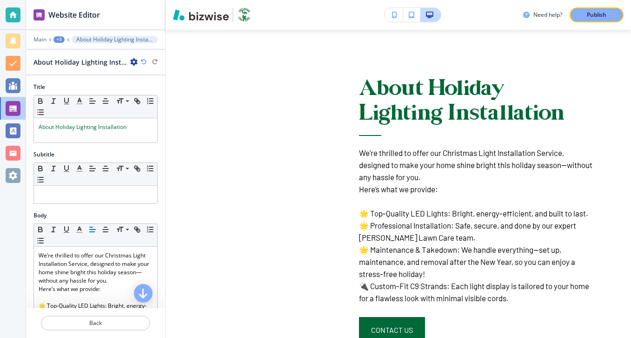
scroll to position [195, 0]
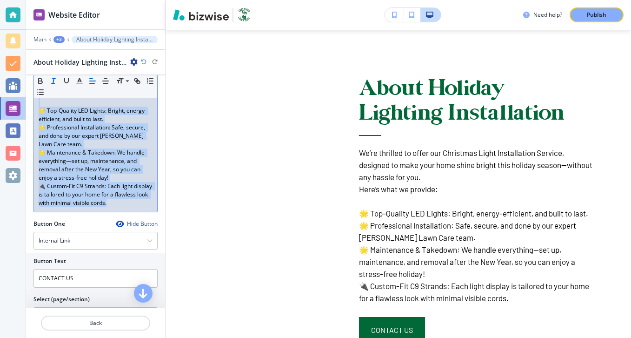
drag, startPoint x: 114, startPoint y: 209, endPoint x: 52, endPoint y: 82, distance: 141.1
click at [52, 82] on div "Small Normal Large Huge We’re thrilled to offer our Christmas Light Installatio…" at bounding box center [96, 120] width 124 height 184
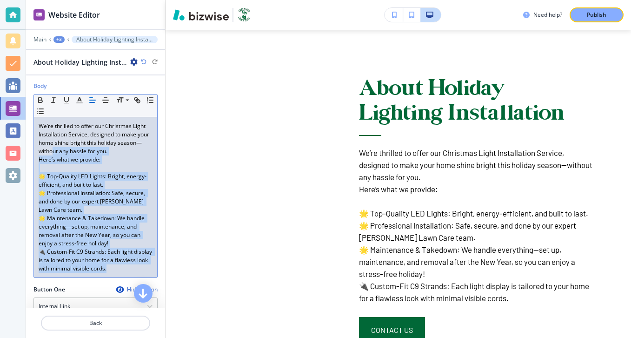
scroll to position [125, 0]
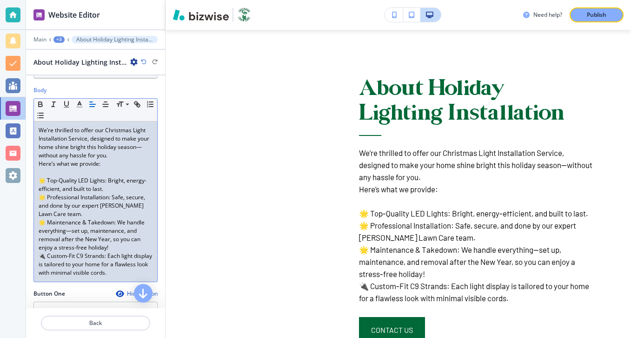
click at [66, 160] on p "Here’s what we provide:" at bounding box center [96, 164] width 114 height 8
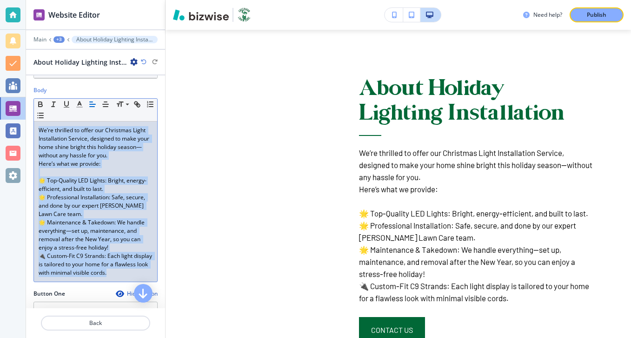
drag, startPoint x: 39, startPoint y: 129, endPoint x: 133, endPoint y: 281, distance: 178.4
click at [133, 281] on div "We’re thrilled to offer our Christmas Light Installation Service, designed to m…" at bounding box center [95, 201] width 123 height 160
copy div "We’re thrilled to offer our Christmas Light Installation Service, designed to m…"
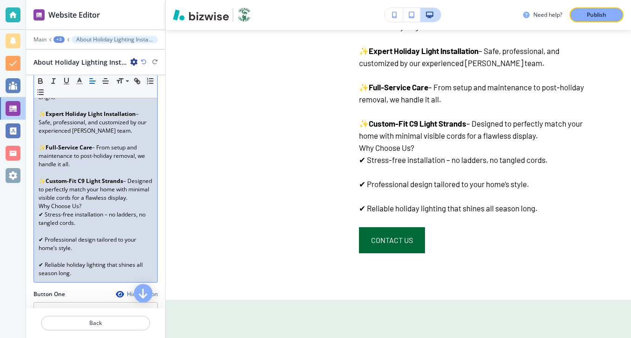
scroll to position [242, 0]
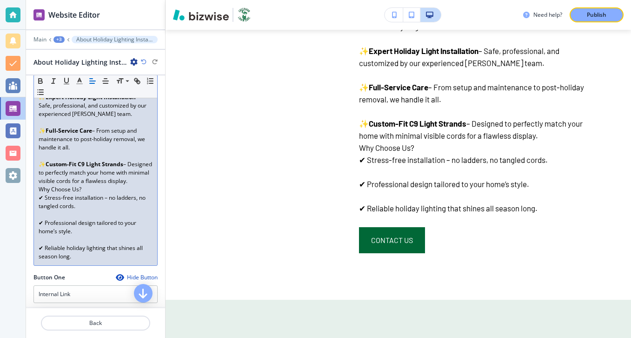
click at [142, 184] on p "✨ Custom-Fit C9 Light Strands – Designed to perfectly match your home with mini…" at bounding box center [96, 172] width 114 height 25
click at [142, 185] on p "✨ Custom-Fit C9 Light Strands – Designed to perfectly match your home with mini…" at bounding box center [96, 172] width 114 height 25
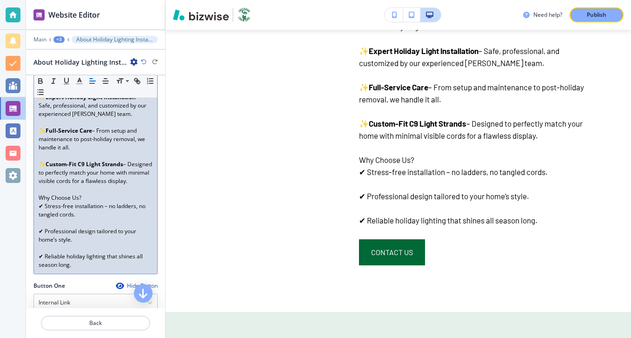
click at [87, 202] on p "Why Choose Us?" at bounding box center [96, 198] width 114 height 8
drag, startPoint x: 91, startPoint y: 206, endPoint x: 36, endPoint y: 205, distance: 54.9
click at [36, 205] on div "Make your home the brightest on the block this holiday season—without lifting a…" at bounding box center [95, 139] width 123 height 269
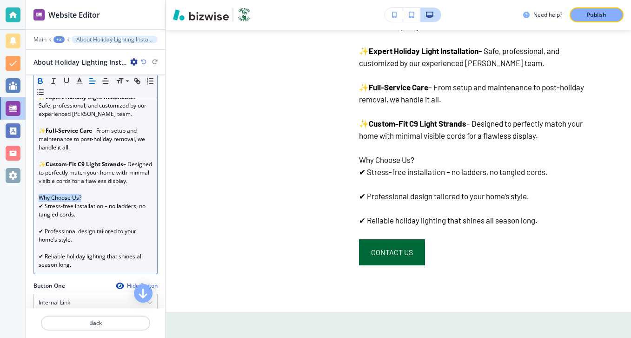
click at [45, 81] on button "button" at bounding box center [40, 80] width 13 height 11
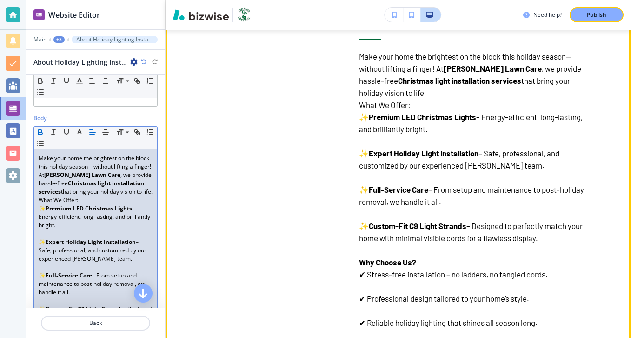
scroll to position [1081, 0]
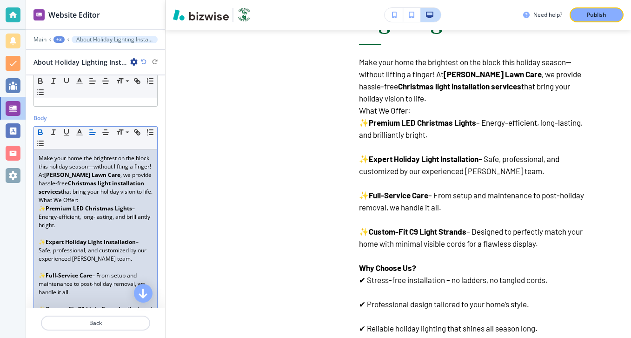
click at [107, 204] on p "What We Offer:" at bounding box center [96, 200] width 114 height 8
click at [86, 204] on p "What We Offer:" at bounding box center [96, 200] width 114 height 8
click at [86, 196] on p "Make your home the brightest on the block this holiday season—without lifting a…" at bounding box center [96, 175] width 114 height 42
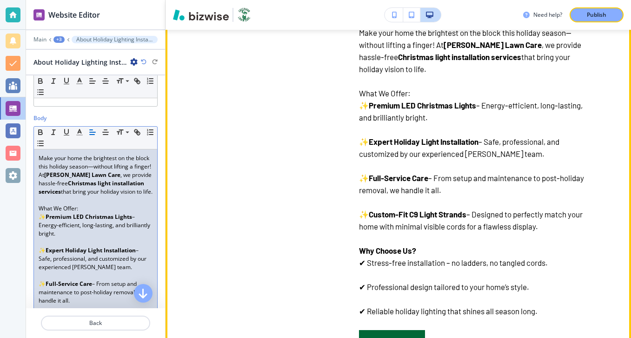
scroll to position [1092, 0]
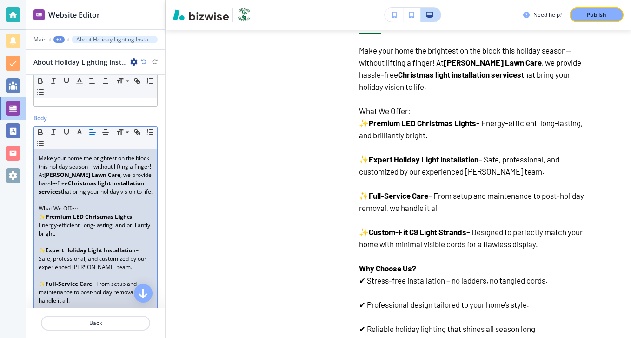
click at [90, 204] on p at bounding box center [96, 200] width 114 height 8
drag, startPoint x: 90, startPoint y: 215, endPoint x: 36, endPoint y: 211, distance: 54.2
click at [36, 211] on div "Make your home the brightest on the block this holiday season—without lifting a…" at bounding box center [95, 287] width 123 height 277
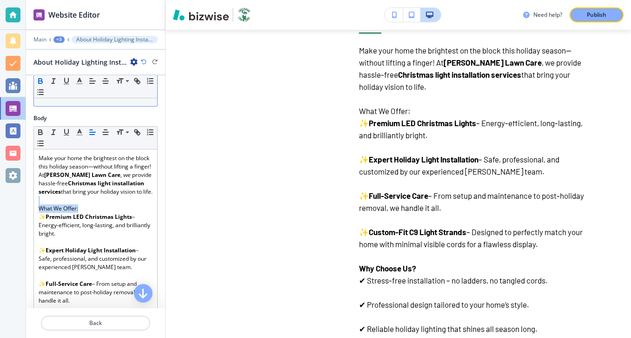
click at [40, 81] on icon "button" at bounding box center [40, 81] width 8 height 8
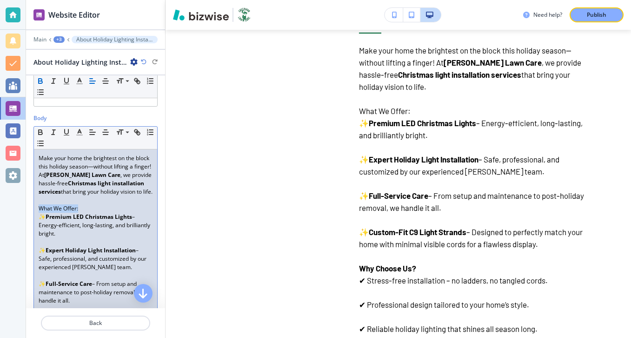
drag, startPoint x: 97, startPoint y: 214, endPoint x: 8, endPoint y: 218, distance: 88.9
click at [8, 218] on div "Website Editor Main +3 About Holiday Lighting Installation About Holiday Lighti…" at bounding box center [315, 169] width 631 height 338
click at [39, 132] on icon "button" at bounding box center [41, 133] width 4 height 2
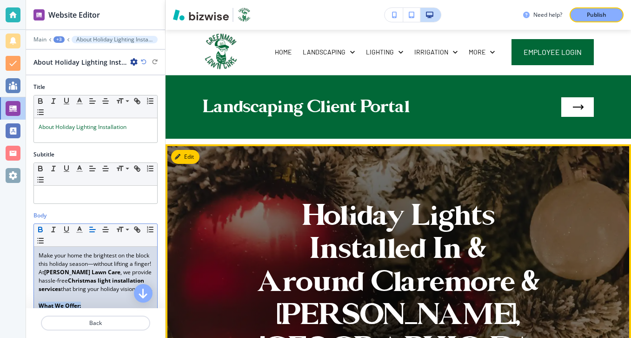
scroll to position [0, 0]
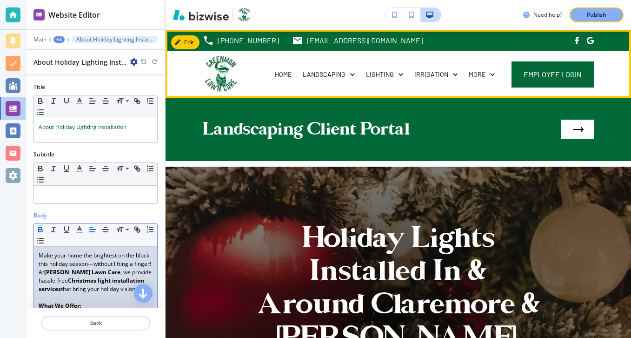
click at [283, 83] on div "HOME" at bounding box center [283, 74] width 28 height 47
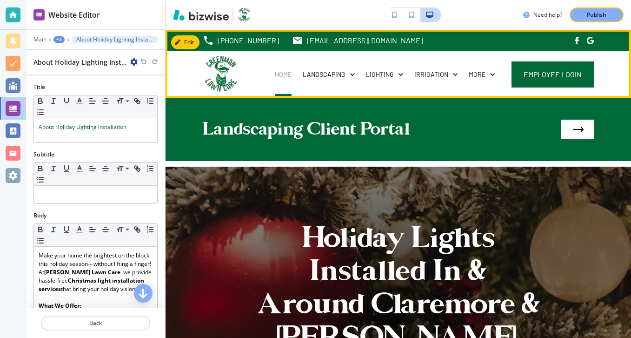
click at [287, 73] on p "HOME" at bounding box center [283, 74] width 17 height 9
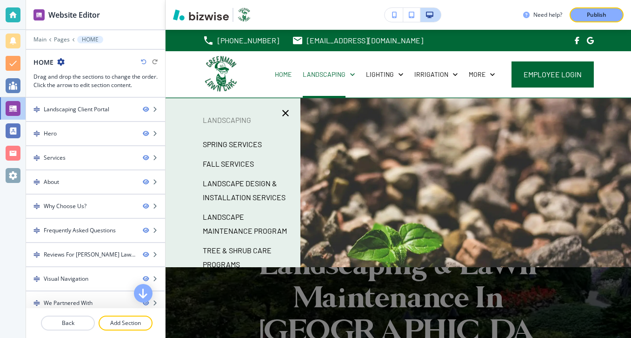
click at [261, 141] on p "SPRING SERVICES" at bounding box center [232, 144] width 59 height 14
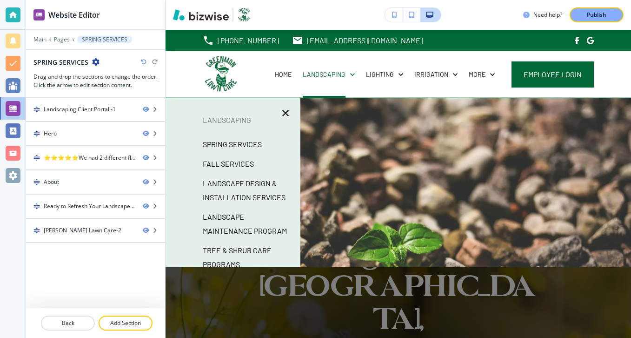
click at [247, 168] on p "FALL SERVICES" at bounding box center [228, 164] width 51 height 14
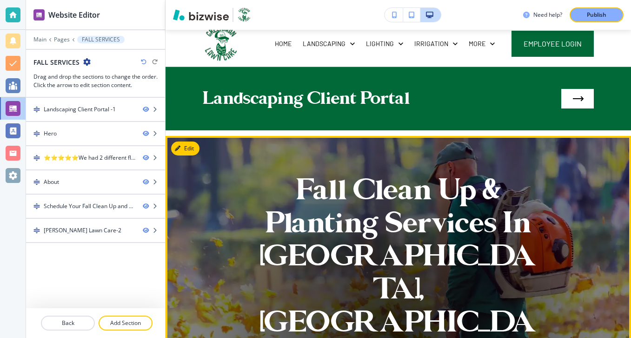
scroll to position [36, 0]
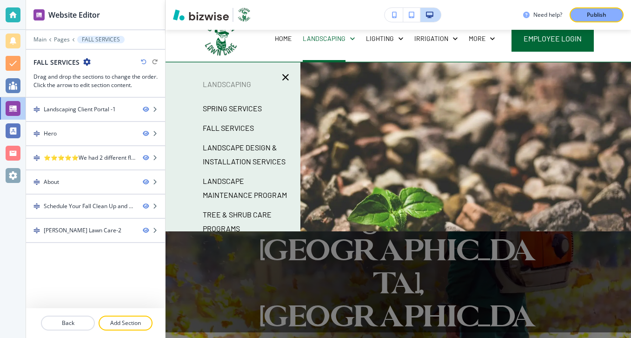
click at [243, 128] on p "FALL SERVICES" at bounding box center [228, 128] width 51 height 14
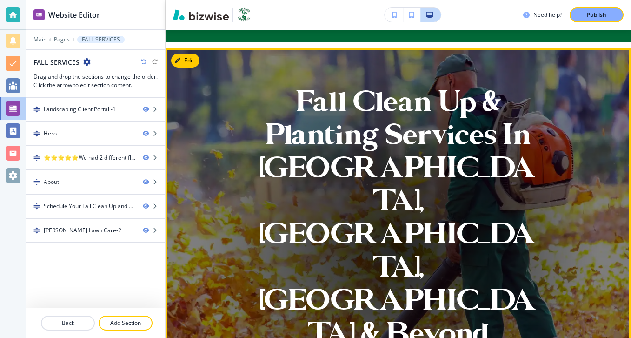
scroll to position [0, 0]
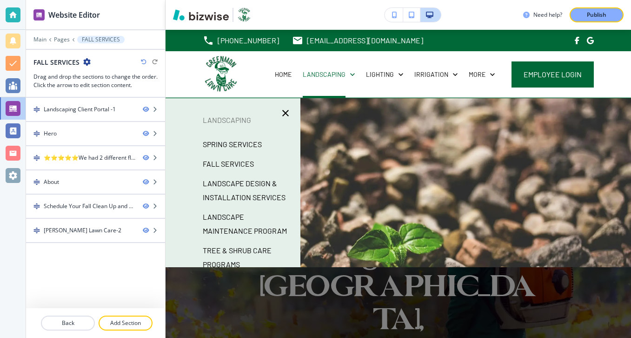
click at [248, 161] on p "FALL SERVICES" at bounding box center [228, 164] width 51 height 14
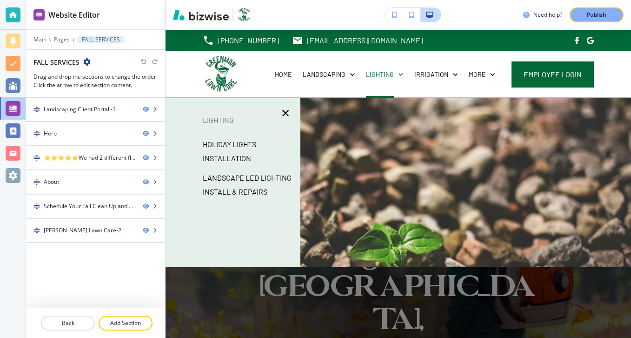
click at [246, 147] on p "HOLIDAY LIGHTS INSTALLATION" at bounding box center [248, 151] width 90 height 28
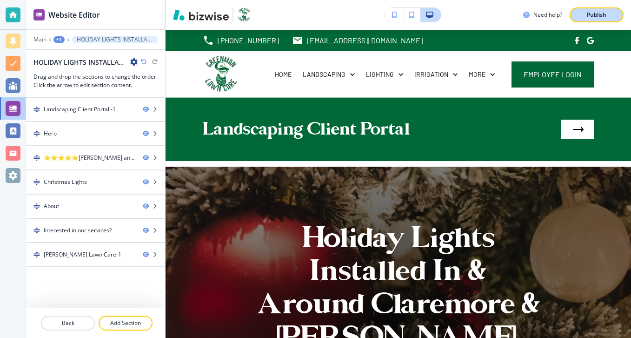
click at [580, 16] on button "Publish" at bounding box center [597, 14] width 54 height 15
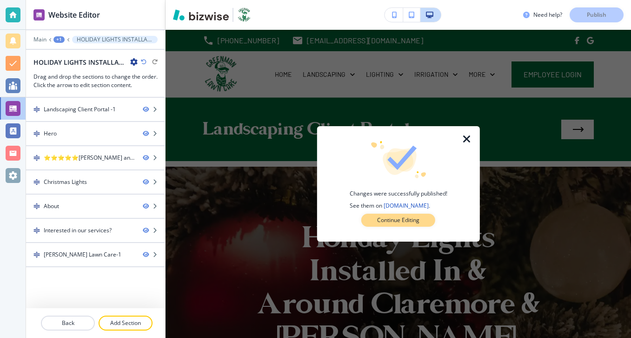
click at [418, 225] on button "Continue Editing" at bounding box center [399, 220] width 74 height 13
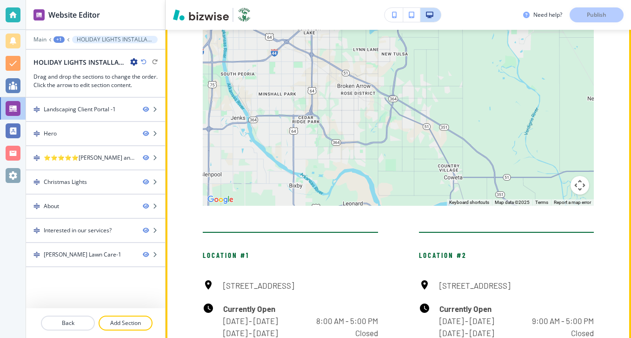
scroll to position [1783, 0]
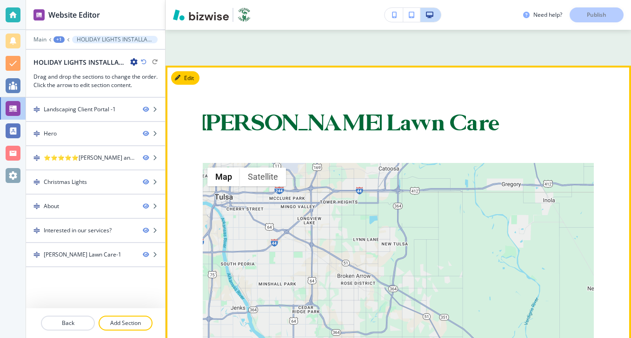
scroll to position [1812, 0]
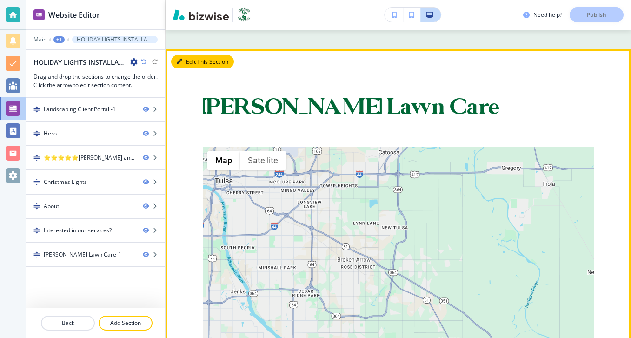
click at [196, 64] on button "Edit This Section" at bounding box center [202, 62] width 63 height 14
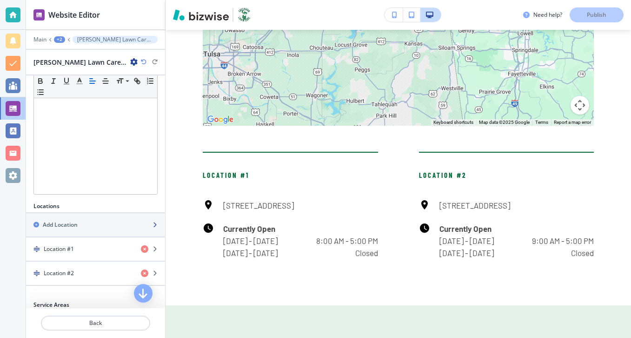
scroll to position [179, 0]
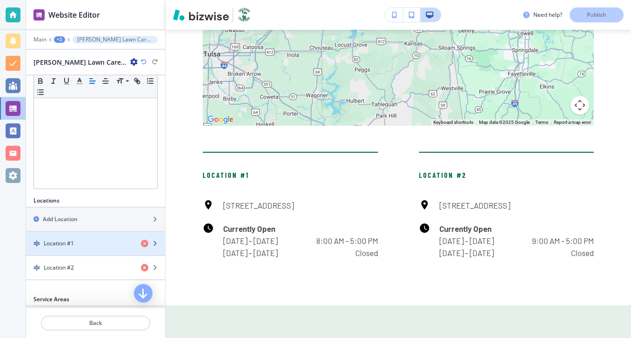
click at [93, 237] on div "button" at bounding box center [95, 235] width 139 height 7
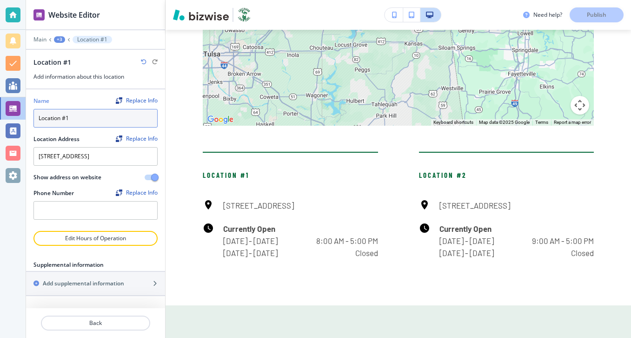
click at [92, 120] on input "Location #1" at bounding box center [96, 118] width 124 height 19
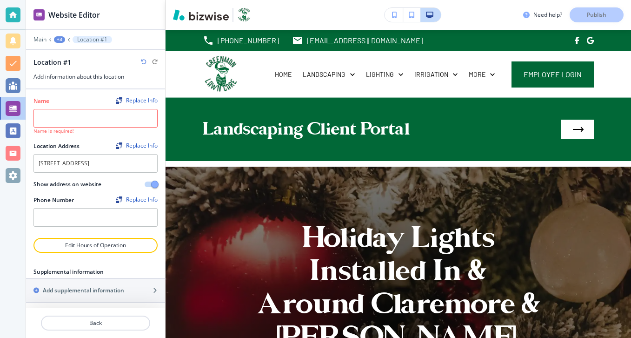
scroll to position [2066, 0]
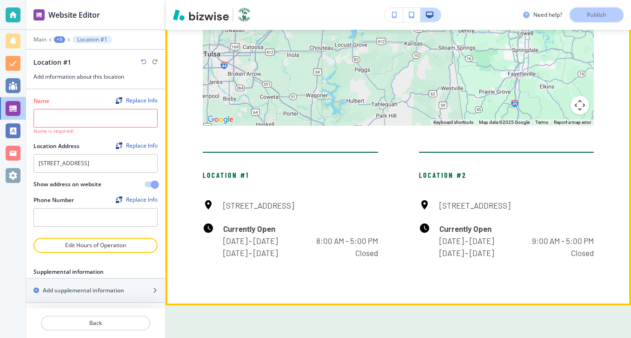
click at [182, 141] on div "Greenman Lawn Care ← Move left → Move right ↑ Move up ↓ Move down + Zoom in - Z…" at bounding box center [399, 50] width 466 height 509
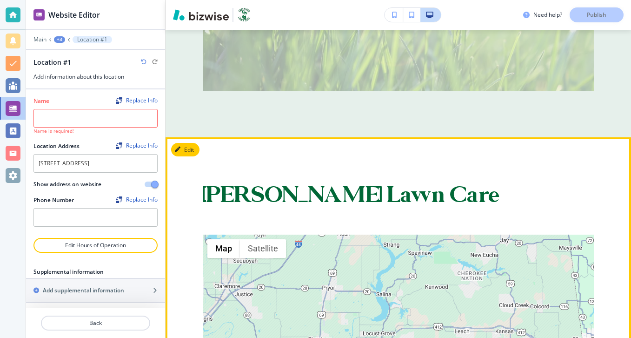
scroll to position [1554, 0]
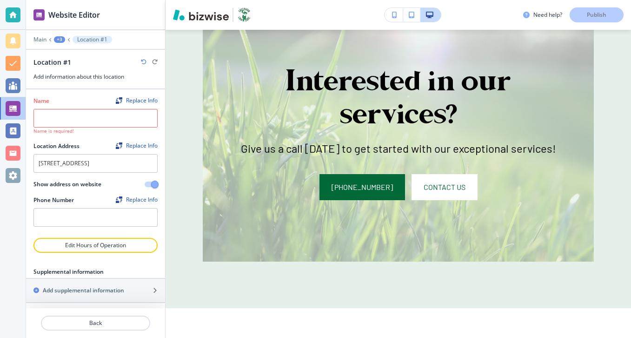
click at [120, 307] on div at bounding box center [95, 306] width 139 height 7
click at [120, 320] on p "Back" at bounding box center [95, 323] width 107 height 8
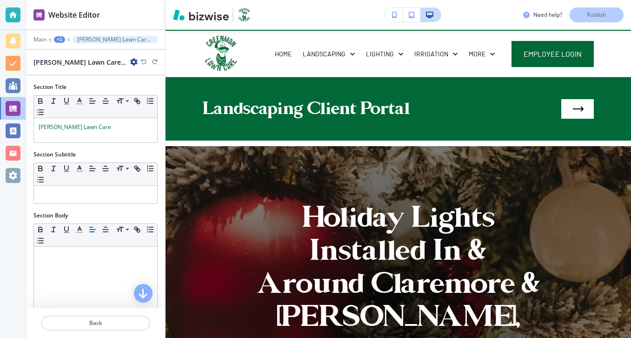
scroll to position [0, 0]
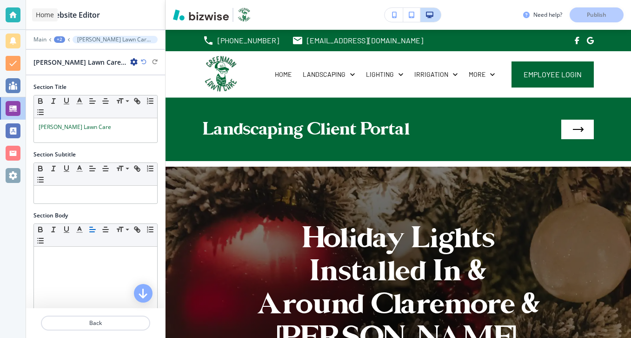
click at [9, 18] on div at bounding box center [13, 14] width 15 height 15
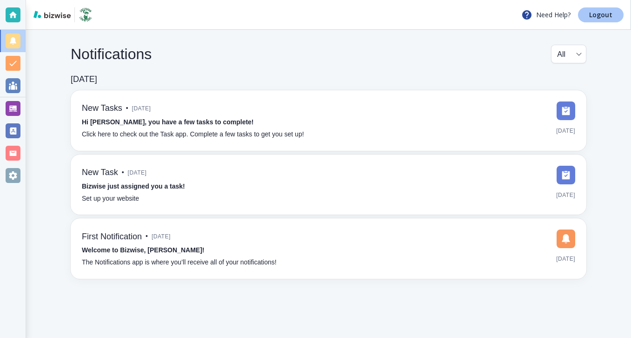
click at [589, 13] on link "Logout" at bounding box center [601, 14] width 46 height 15
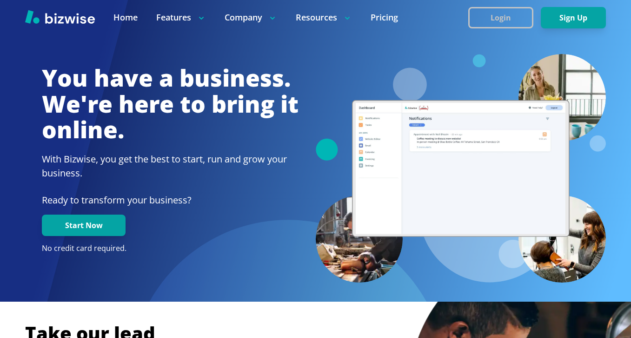
click at [514, 23] on button "Login" at bounding box center [501, 17] width 65 height 21
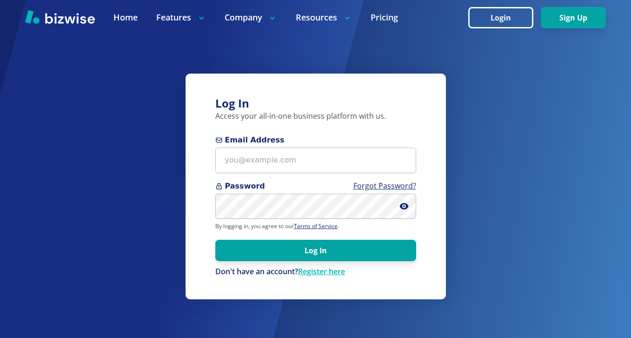
click at [306, 174] on form "Email Address Password Forgot Password? By logging in, you agree to our Terms o…" at bounding box center [315, 205] width 201 height 142
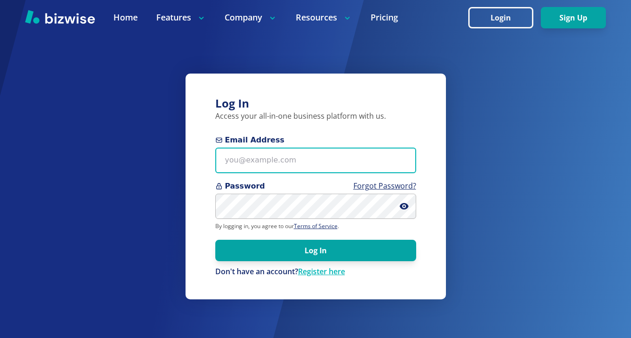
click at [308, 167] on input "Email Address" at bounding box center [315, 160] width 201 height 26
paste input "lakevankennels@gmail.com"
type input "lakevankennels@gmail.com"
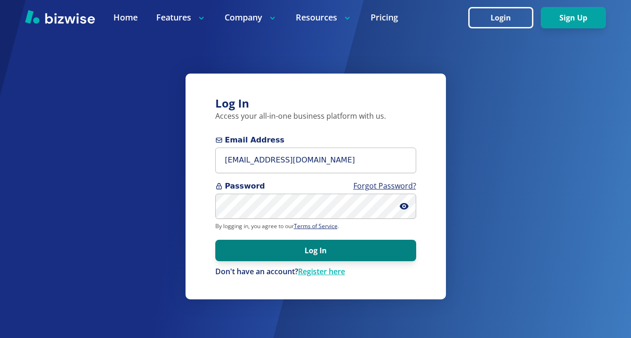
click at [333, 241] on button "Log In" at bounding box center [315, 250] width 201 height 21
